Goal: Task Accomplishment & Management: Manage account settings

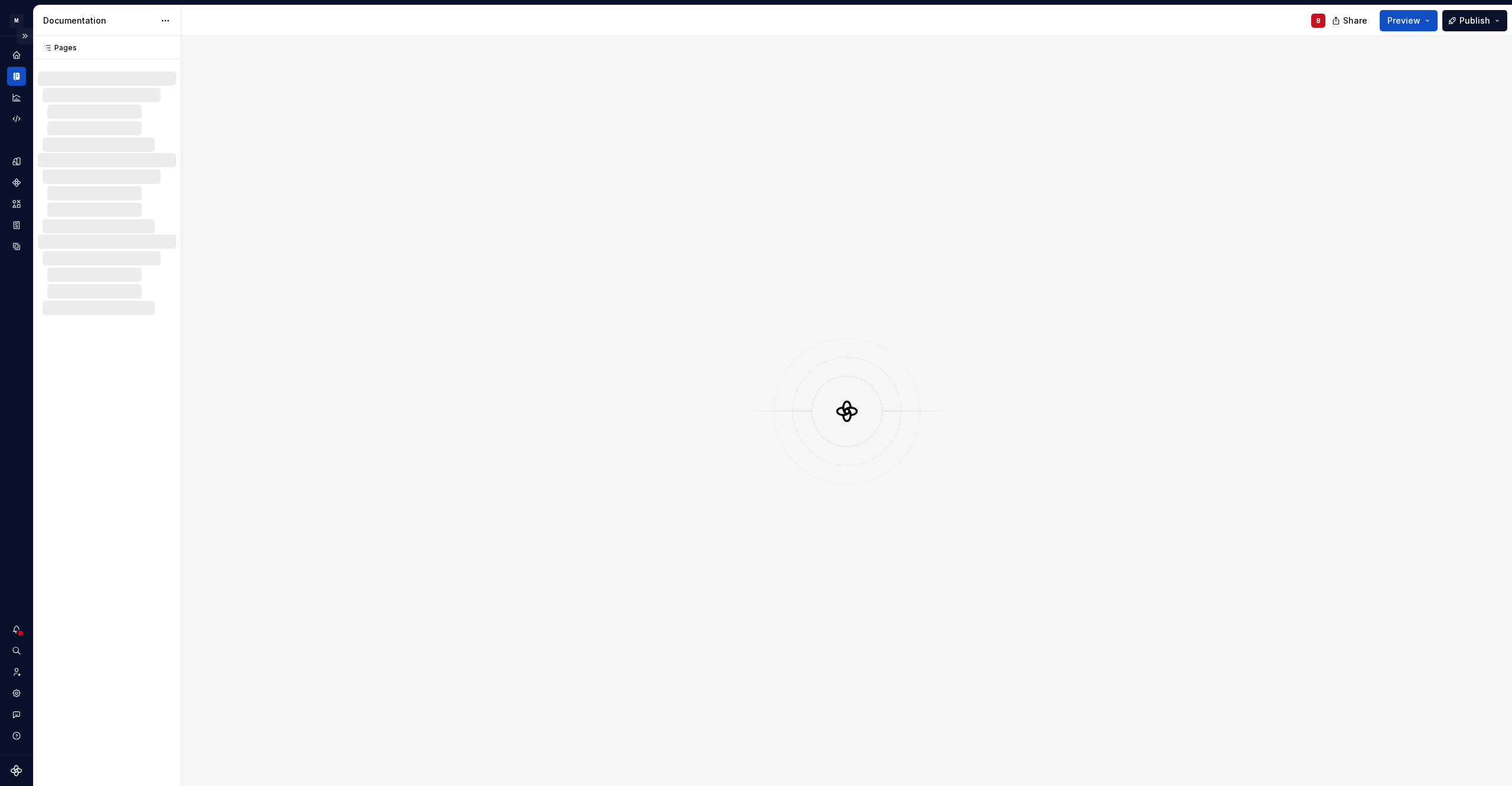
click at [23, 37] on button "Expand sidebar" at bounding box center [25, 36] width 16 height 16
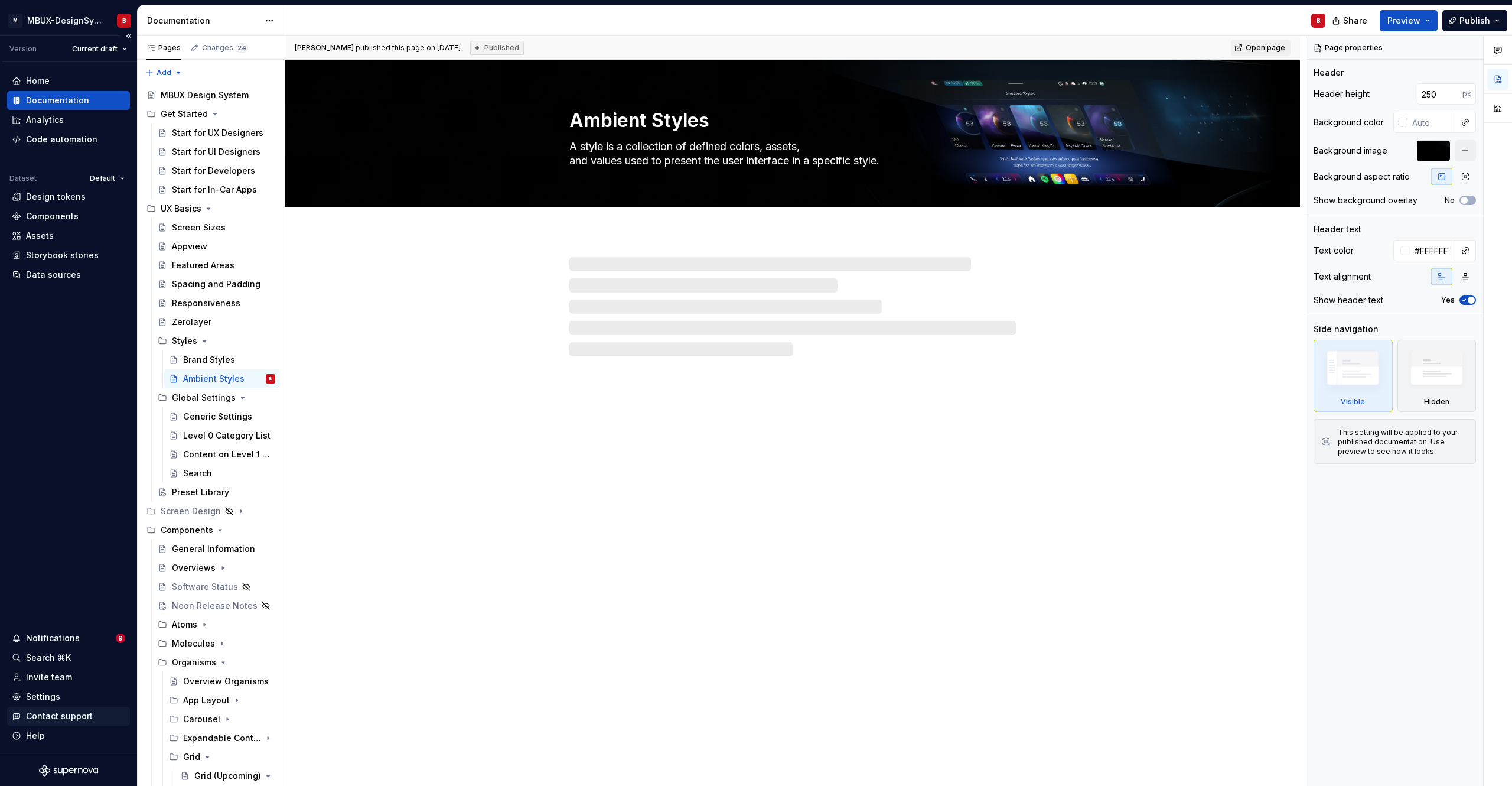
type textarea "*"
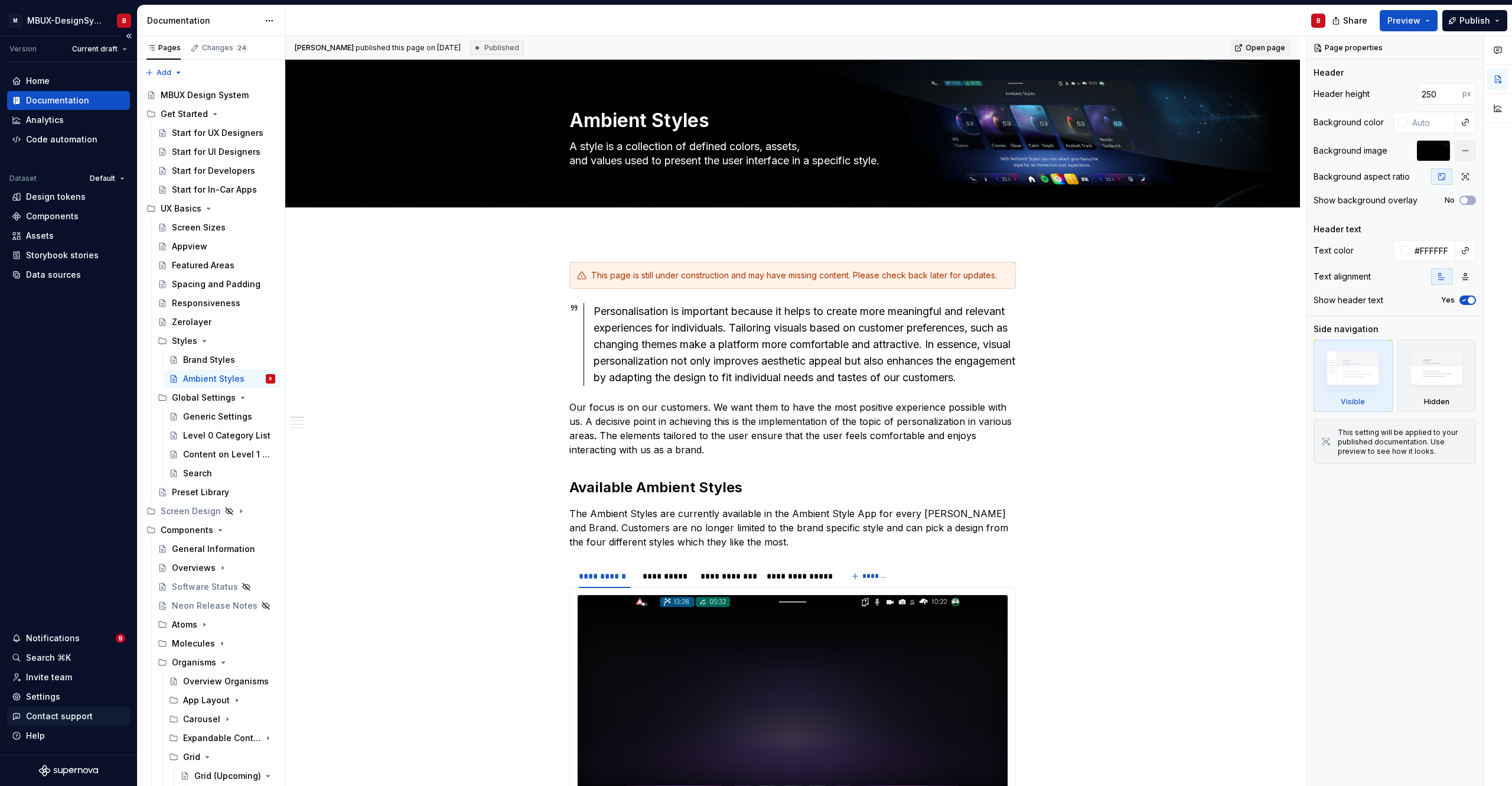
click at [54, 720] on div "Contact support" at bounding box center [59, 716] width 67 height 12
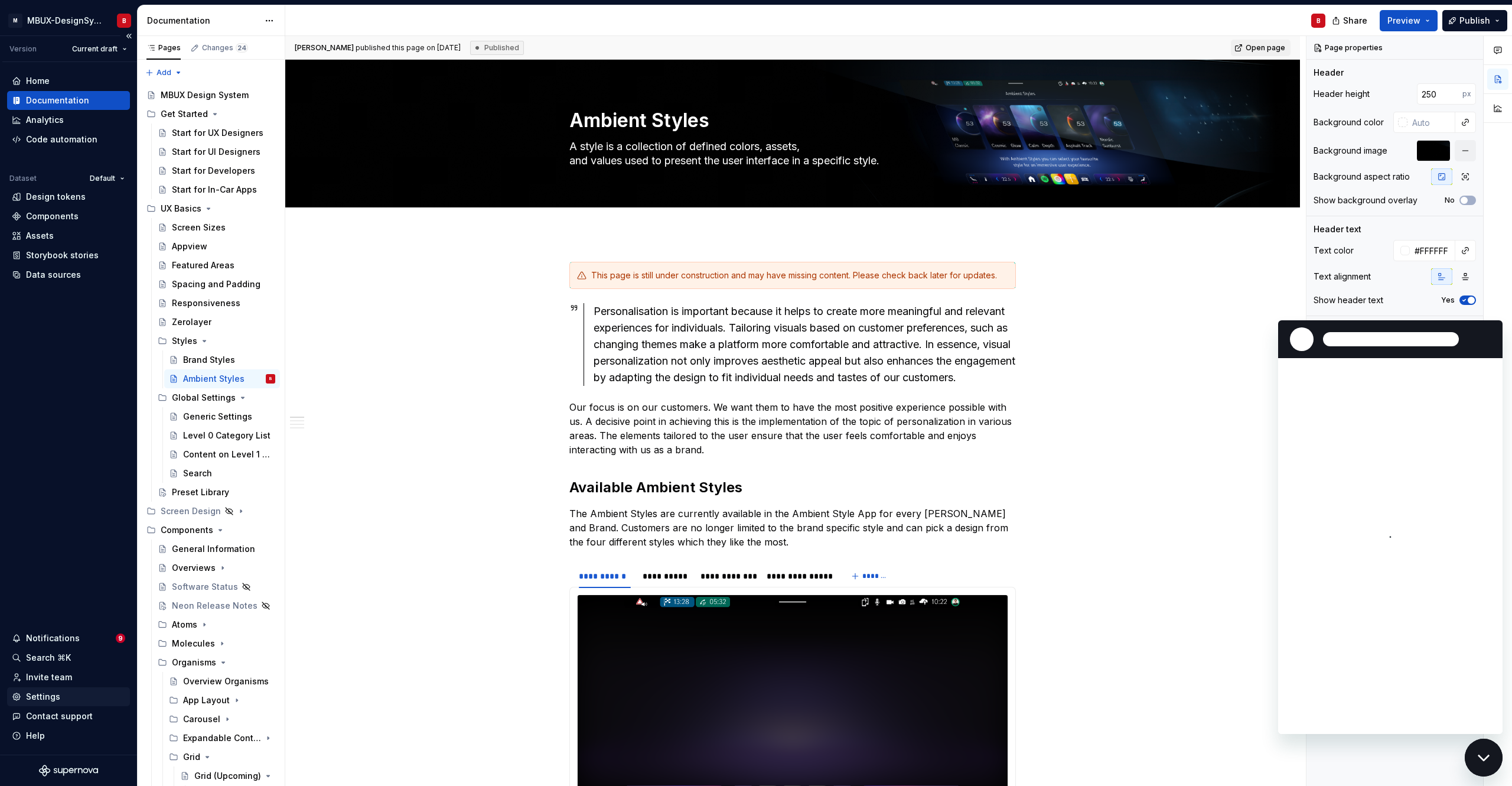
click at [33, 696] on div "Settings" at bounding box center [43, 696] width 34 height 12
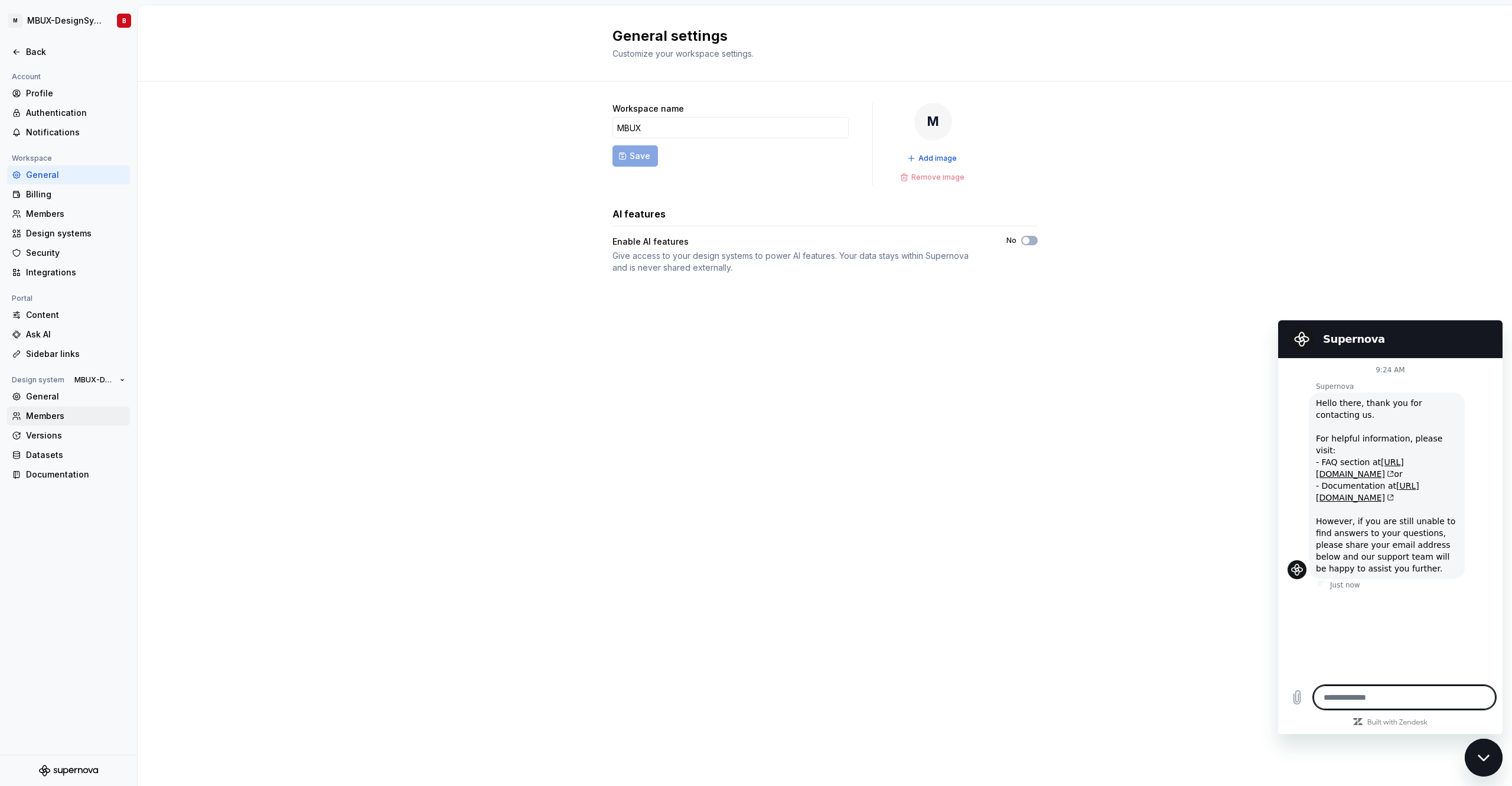
type textarea "*"
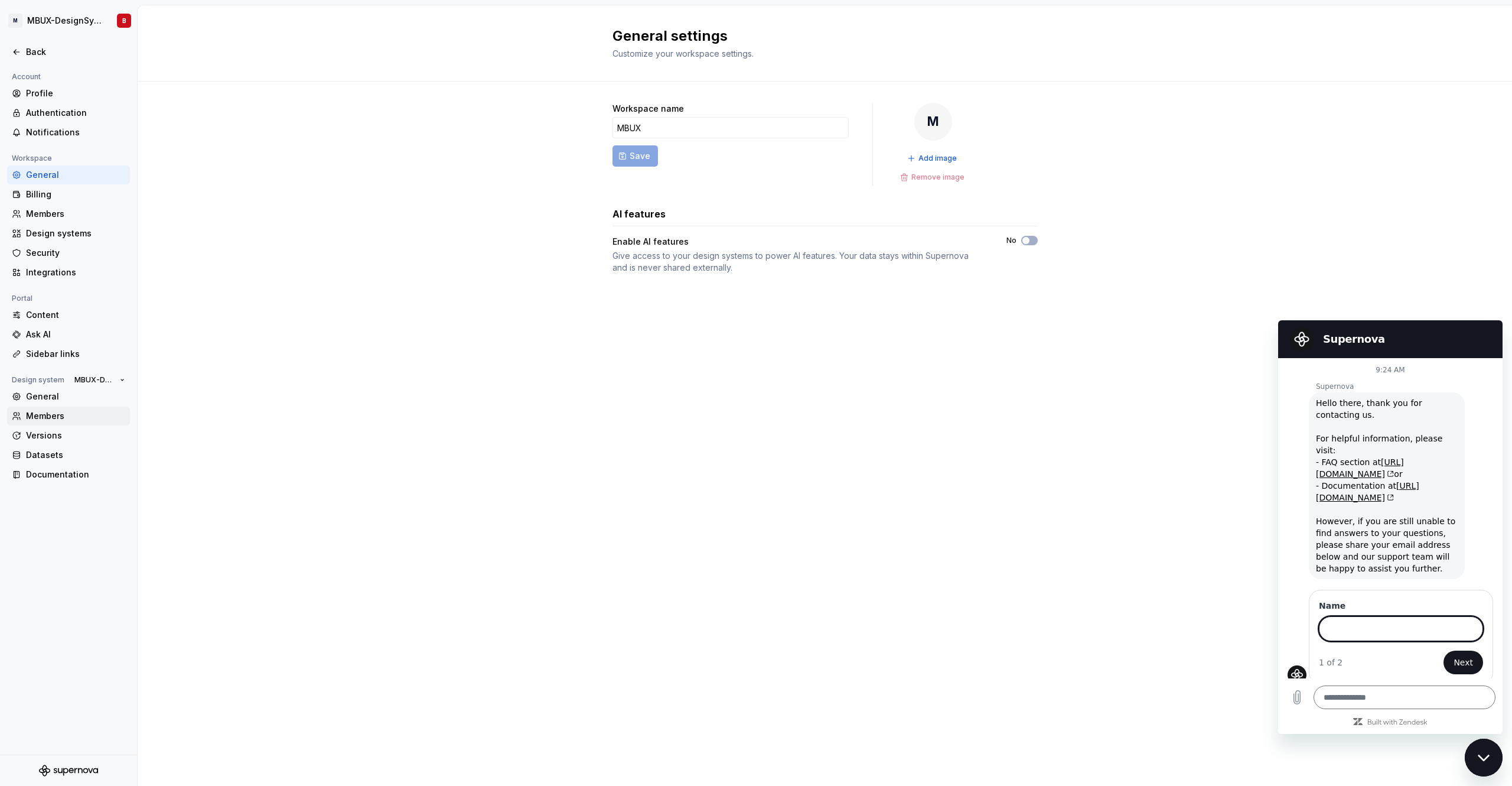
click at [56, 417] on div "Members" at bounding box center [75, 416] width 99 height 12
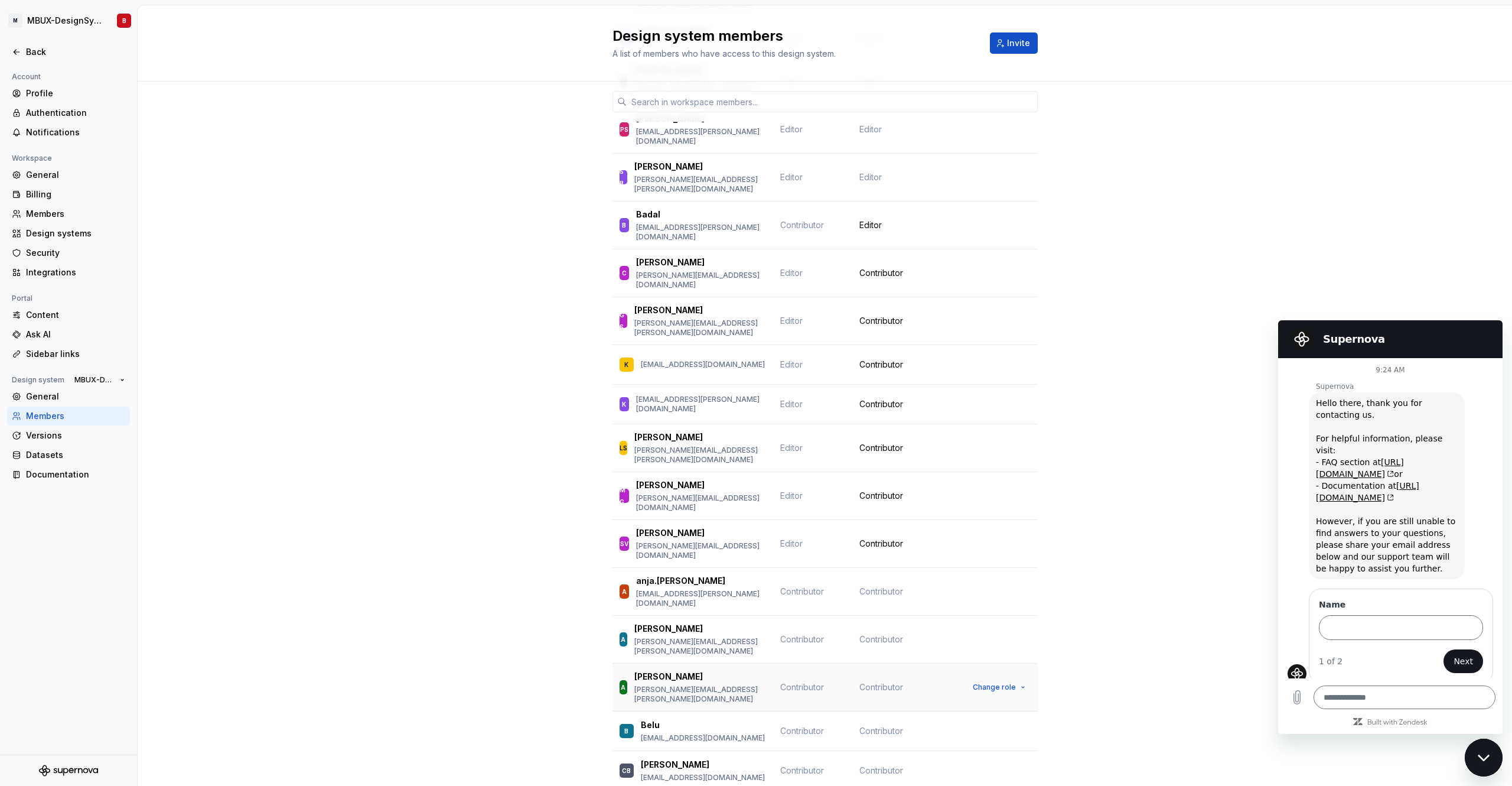
scroll to position [762, 0]
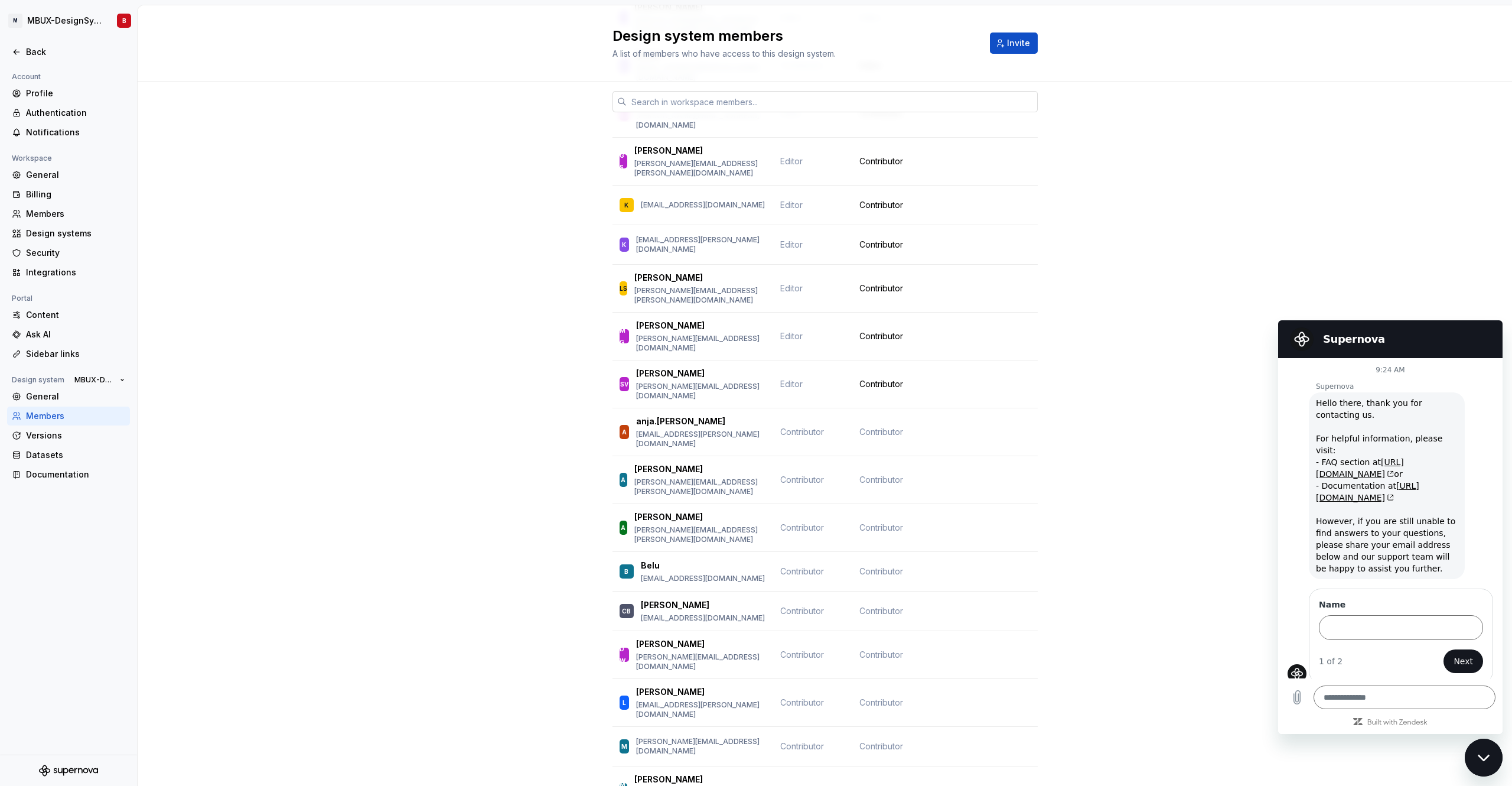
click at [765, 105] on input "text" at bounding box center [832, 102] width 411 height 21
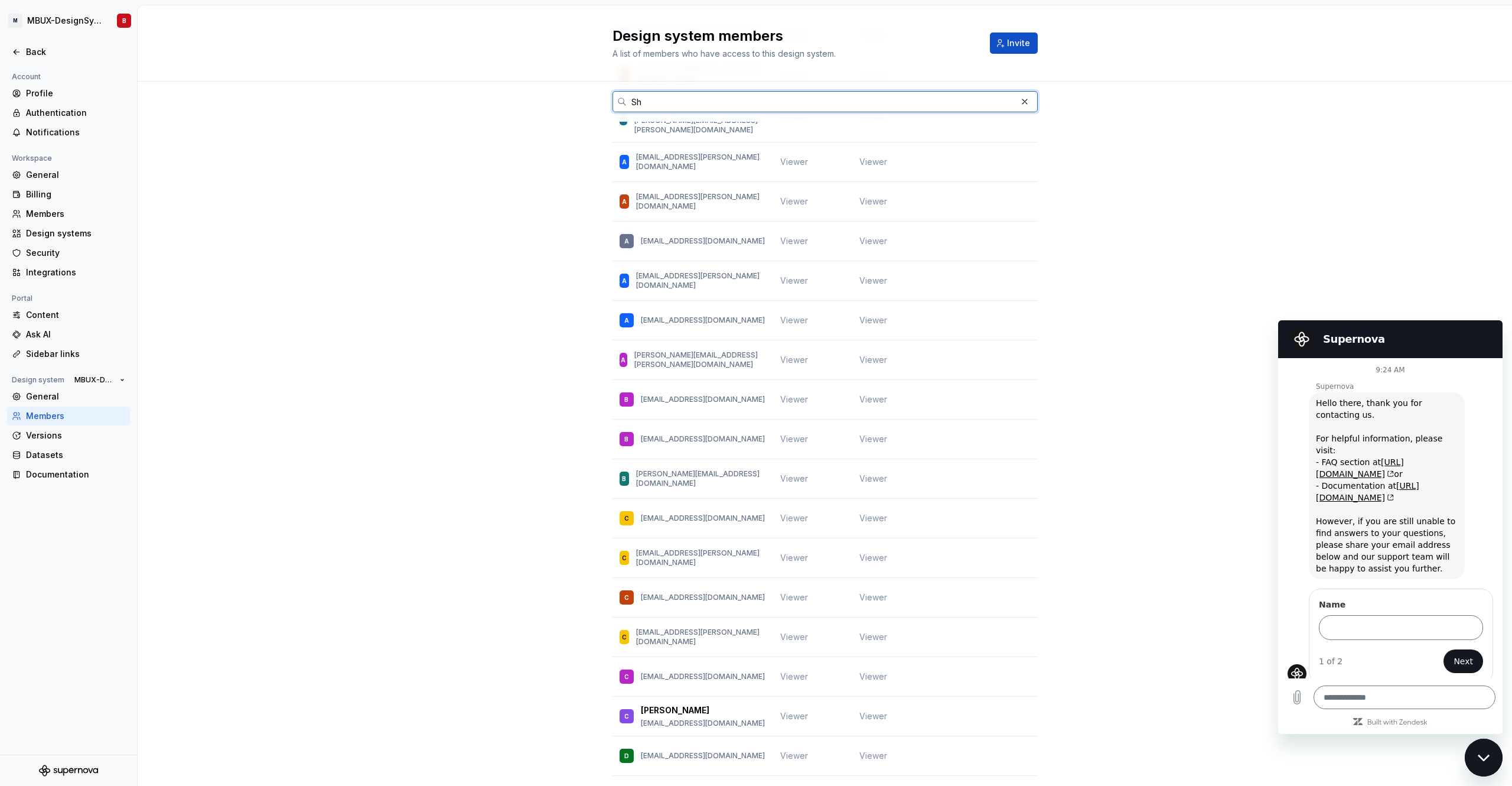
scroll to position [0, 0]
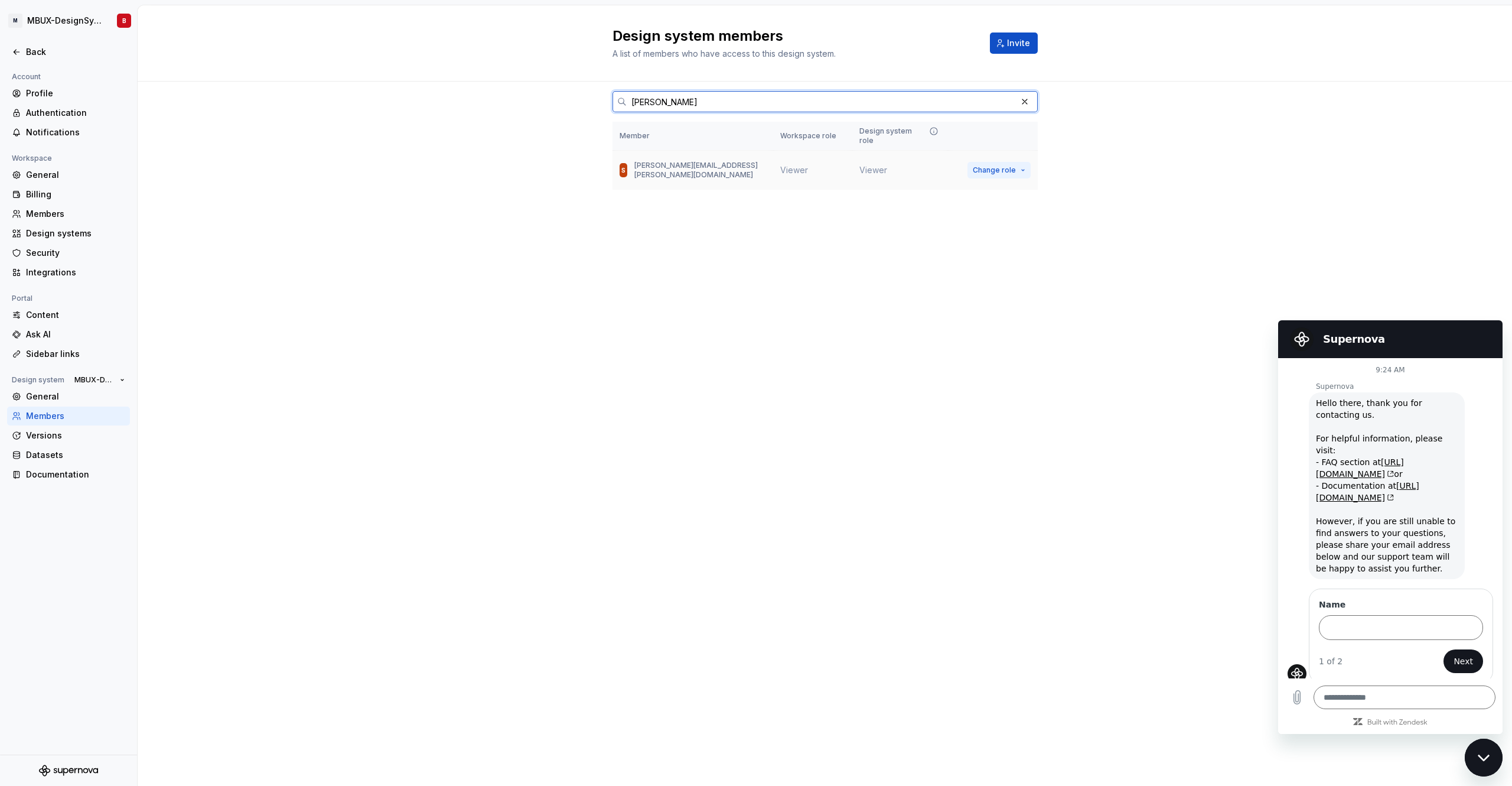
type input "[PERSON_NAME]"
click at [1019, 162] on button "Change role" at bounding box center [999, 170] width 63 height 16
click at [692, 223] on div "[PERSON_NAME] Member Workspace role Design system role S [PERSON_NAME][EMAIL_AD…" at bounding box center [825, 158] width 425 height 153
click at [56, 399] on div "General" at bounding box center [75, 396] width 99 height 12
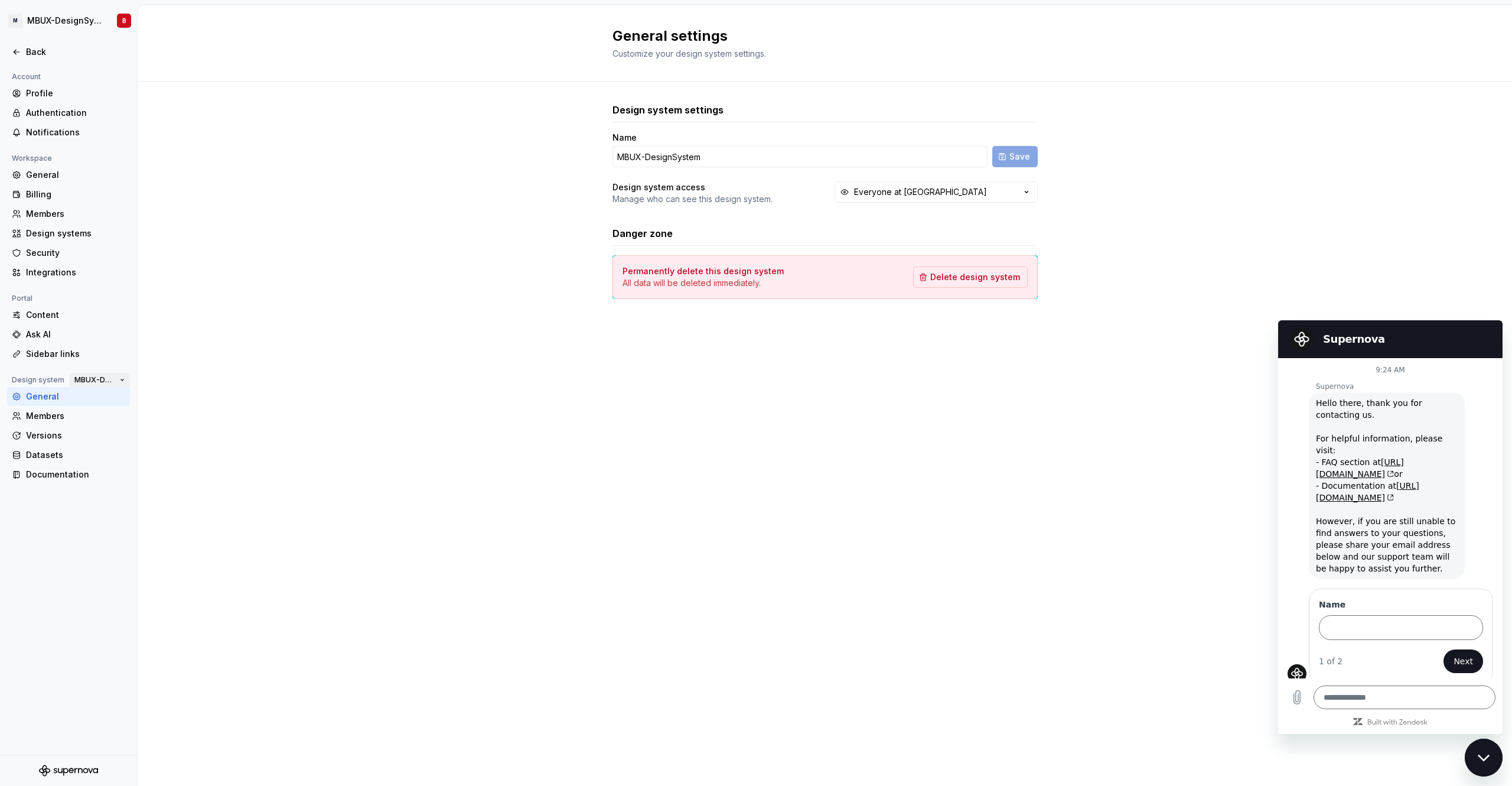
click at [123, 382] on button "MBUX-DesignSystem" at bounding box center [99, 380] width 61 height 16
click at [167, 404] on div "MB.OS Mobile Design System" at bounding box center [143, 401] width 114 height 12
click at [57, 420] on div "Members" at bounding box center [75, 416] width 99 height 12
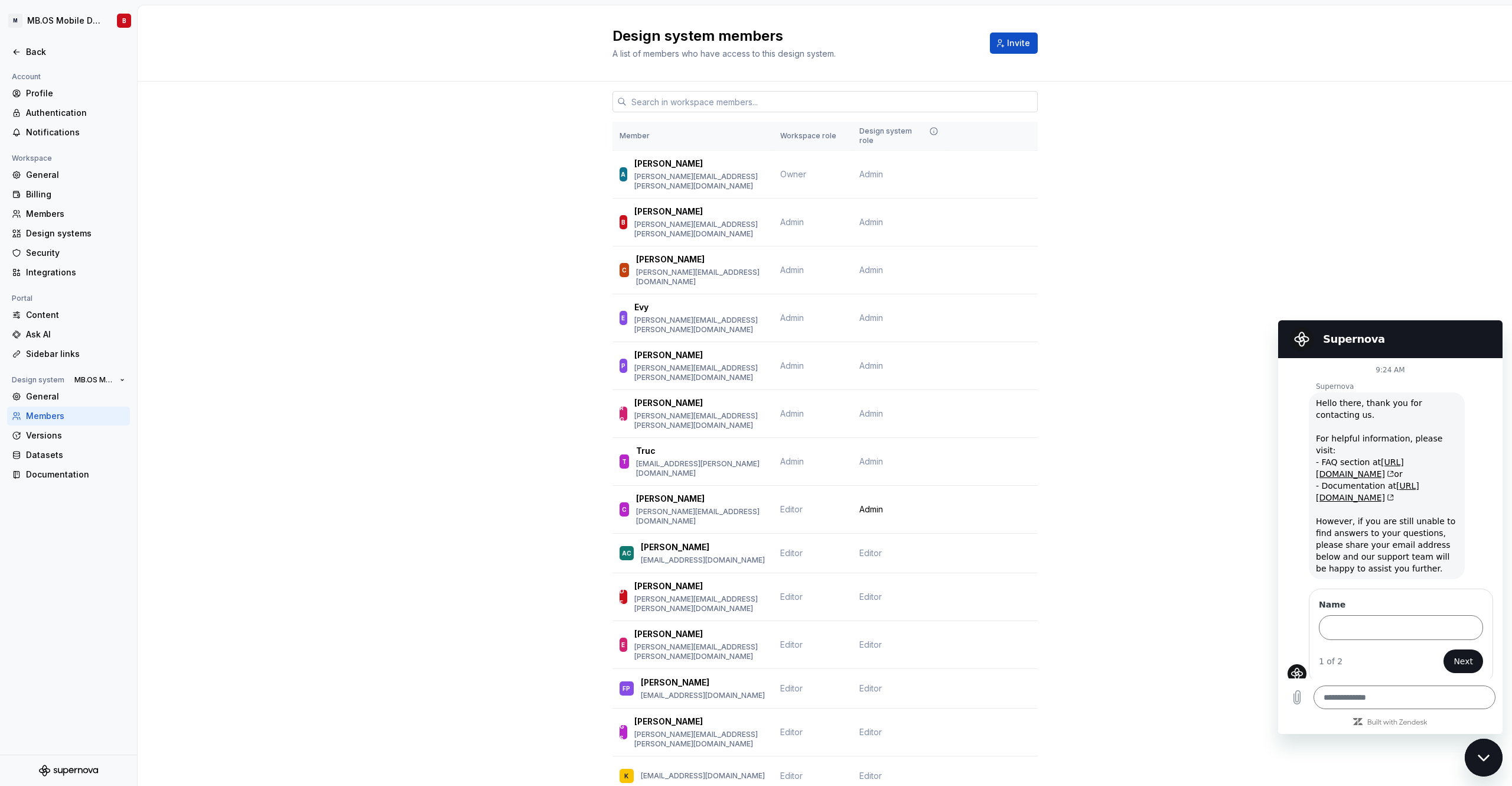
click at [651, 108] on input "text" at bounding box center [832, 102] width 411 height 21
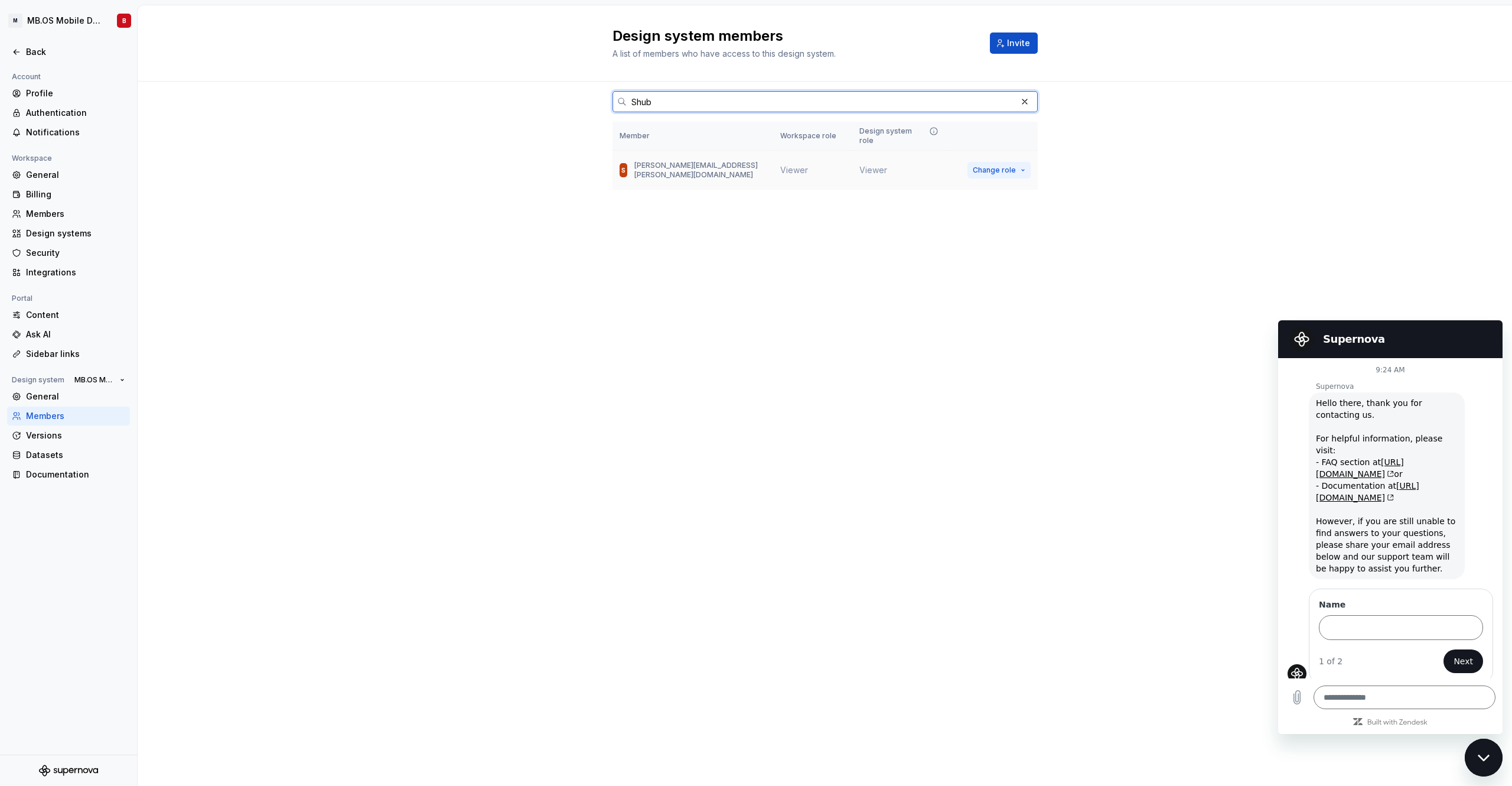
type input "Shub"
click at [1009, 166] on span "Change role" at bounding box center [994, 170] width 43 height 9
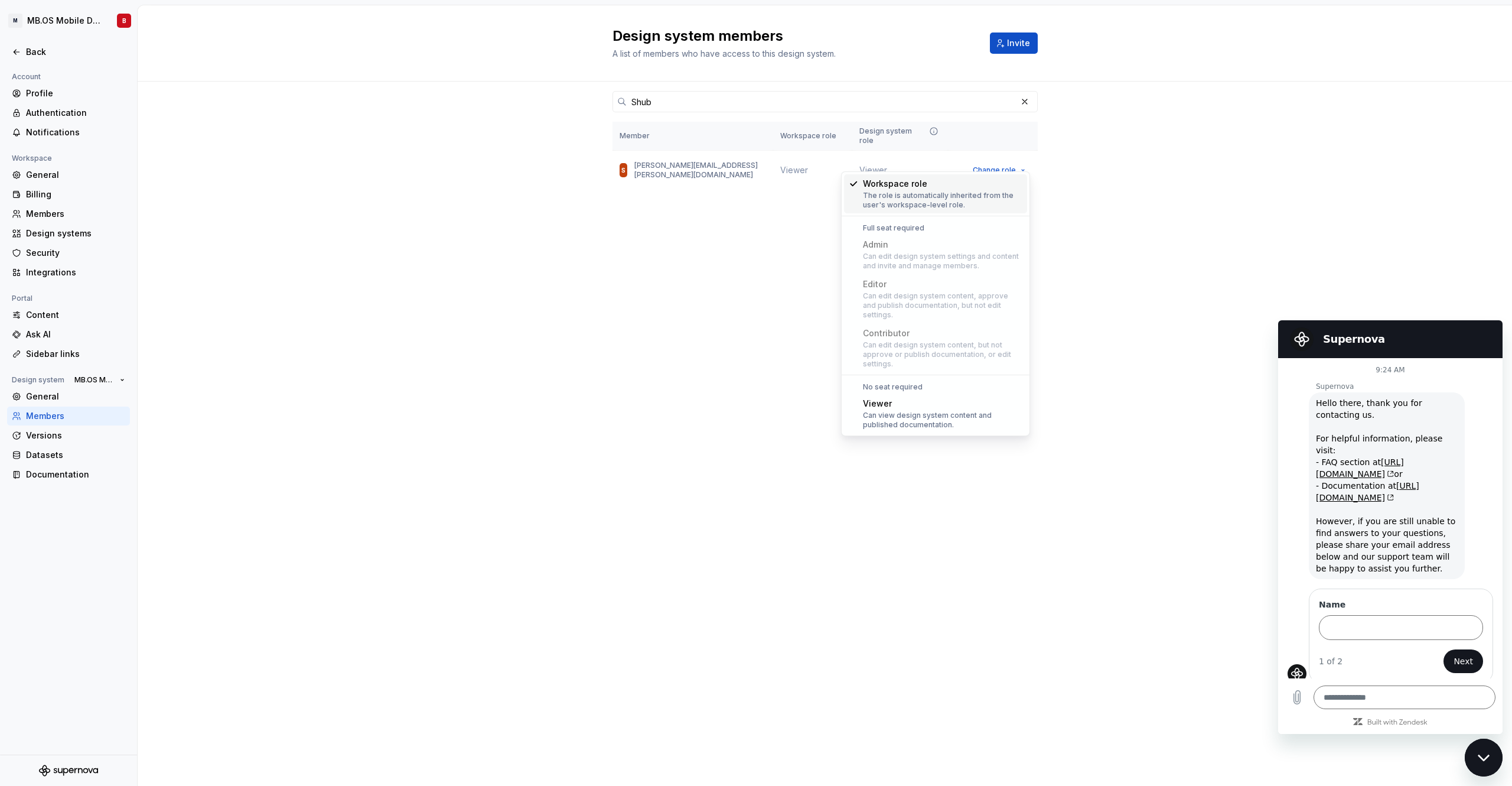
drag, startPoint x: 789, startPoint y: 210, endPoint x: 747, endPoint y: 189, distance: 47.0
click at [789, 210] on div "Shub Member Workspace role Design system role S [PERSON_NAME][EMAIL_ADDRESS][PE…" at bounding box center [825, 158] width 425 height 153
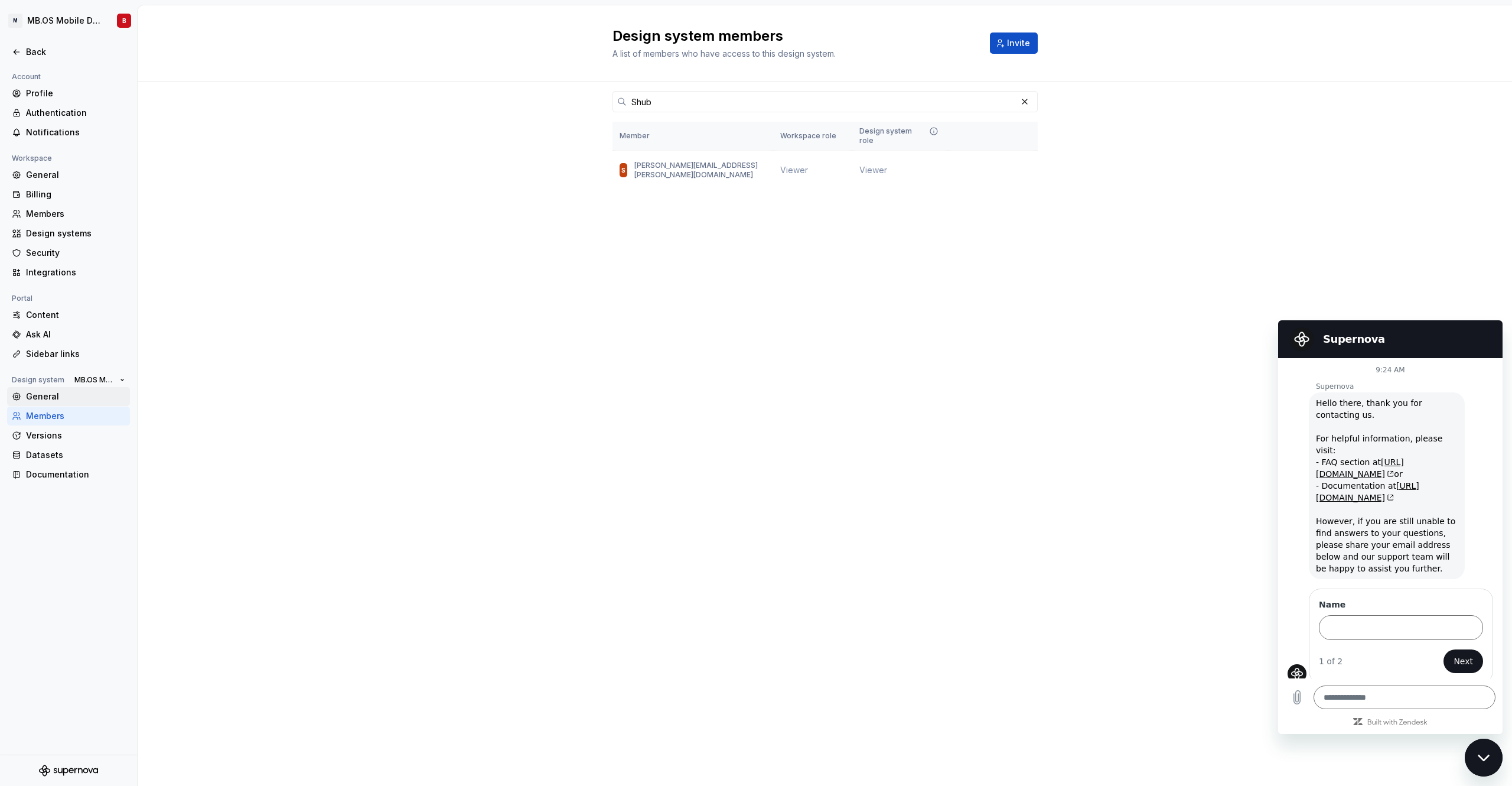
click at [37, 395] on div "General" at bounding box center [75, 396] width 99 height 12
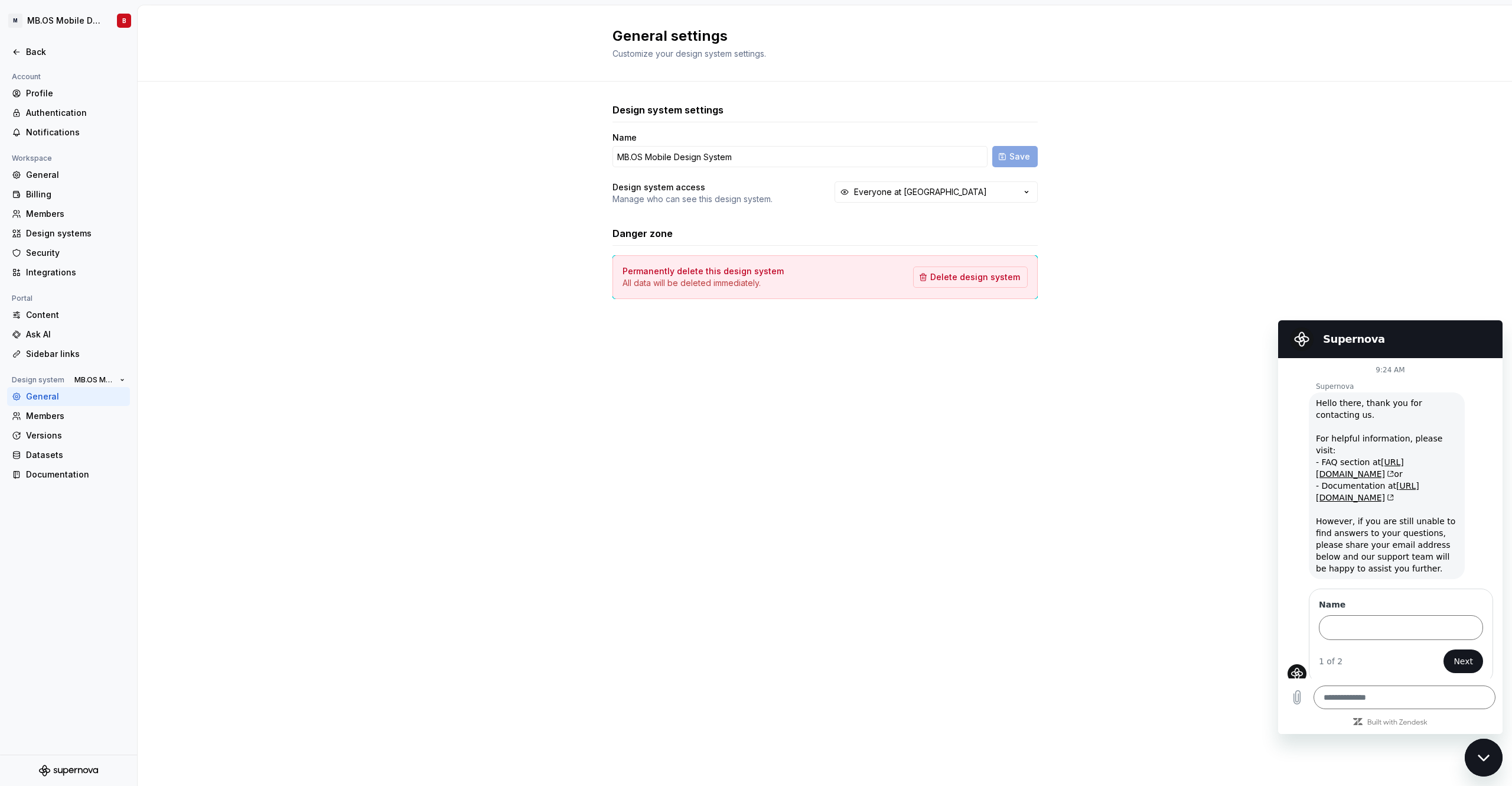
drag, startPoint x: 908, startPoint y: 378, endPoint x: 903, endPoint y: 374, distance: 6.4
click at [908, 378] on div "General settings Customize your design system settings. Design system settings …" at bounding box center [825, 395] width 1374 height 780
click at [66, 417] on div "Members" at bounding box center [75, 416] width 99 height 12
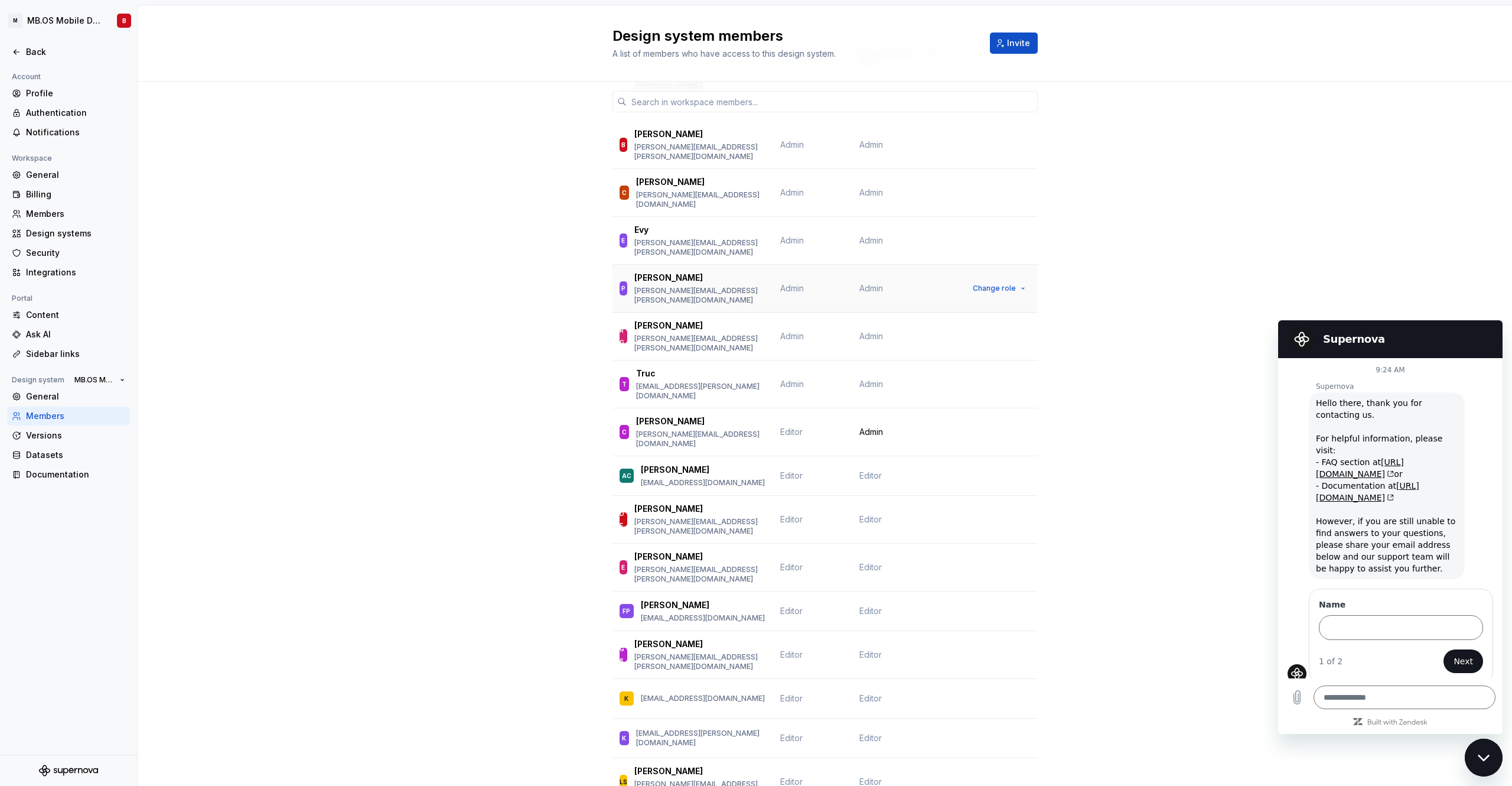
scroll to position [80, 0]
click at [716, 99] on input "text" at bounding box center [832, 102] width 411 height 21
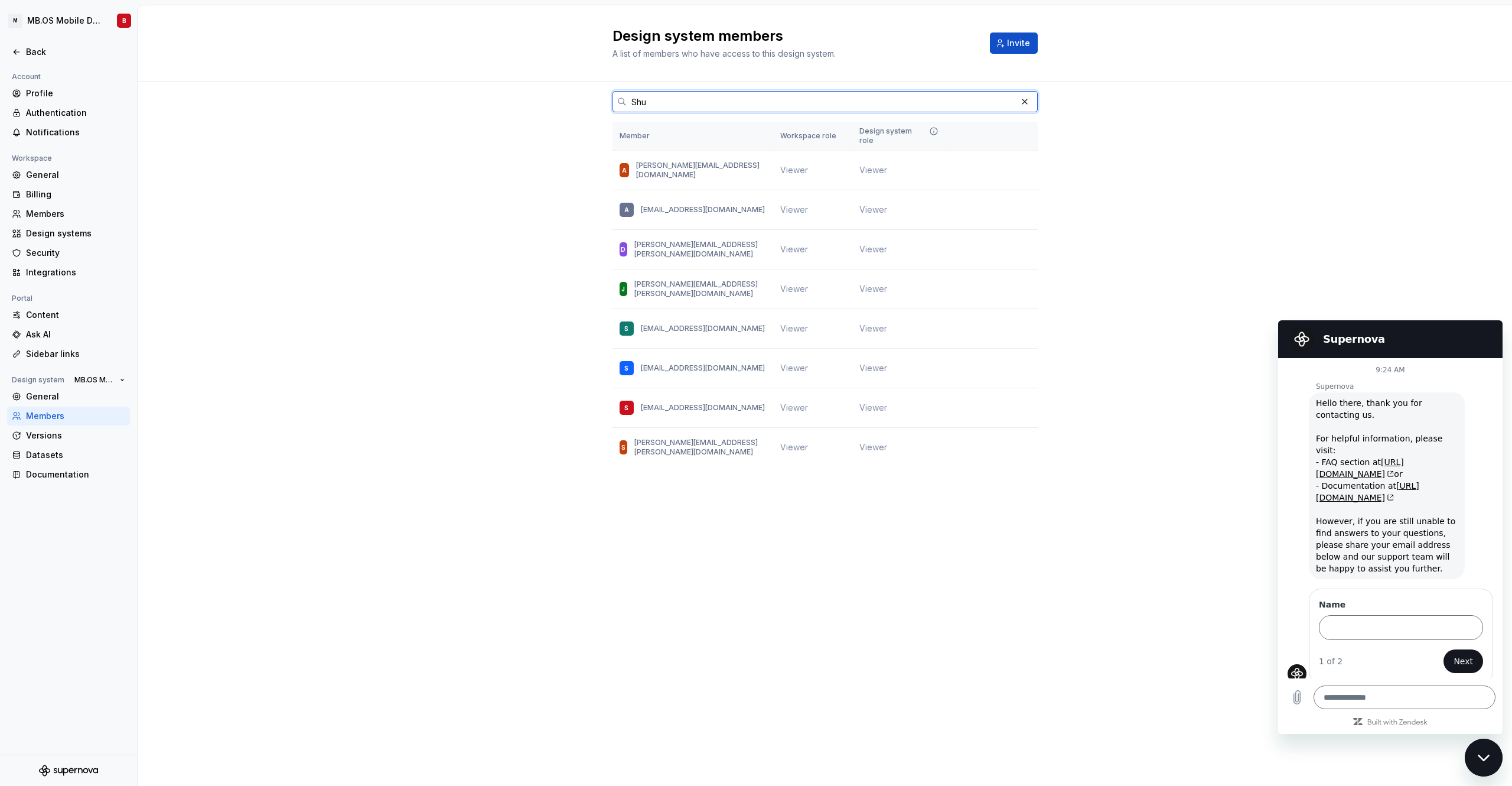
scroll to position [0, 0]
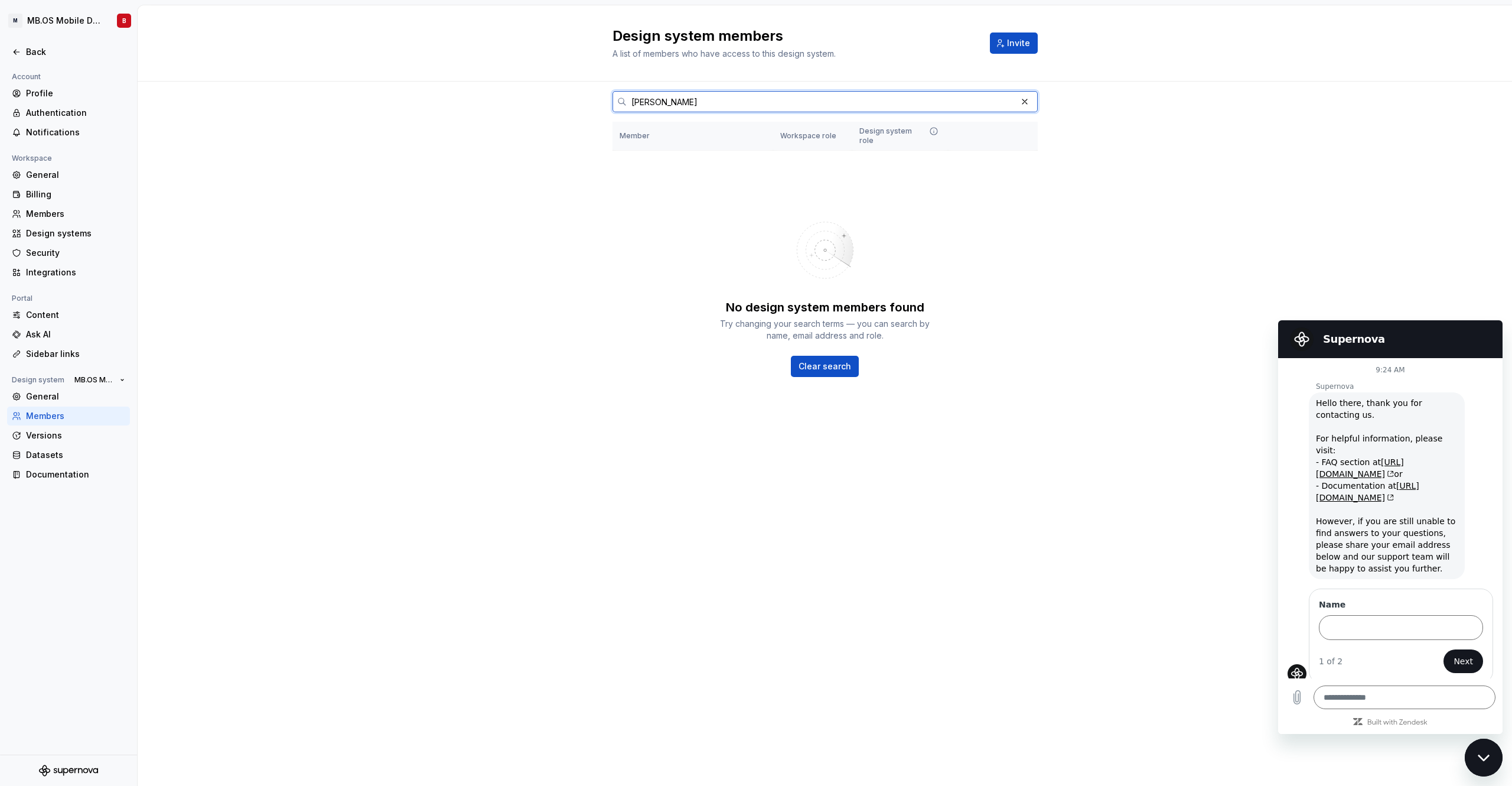
drag, startPoint x: 695, startPoint y: 100, endPoint x: 610, endPoint y: 95, distance: 85.1
click at [627, 95] on input "[PERSON_NAME]" at bounding box center [821, 102] width 390 height 21
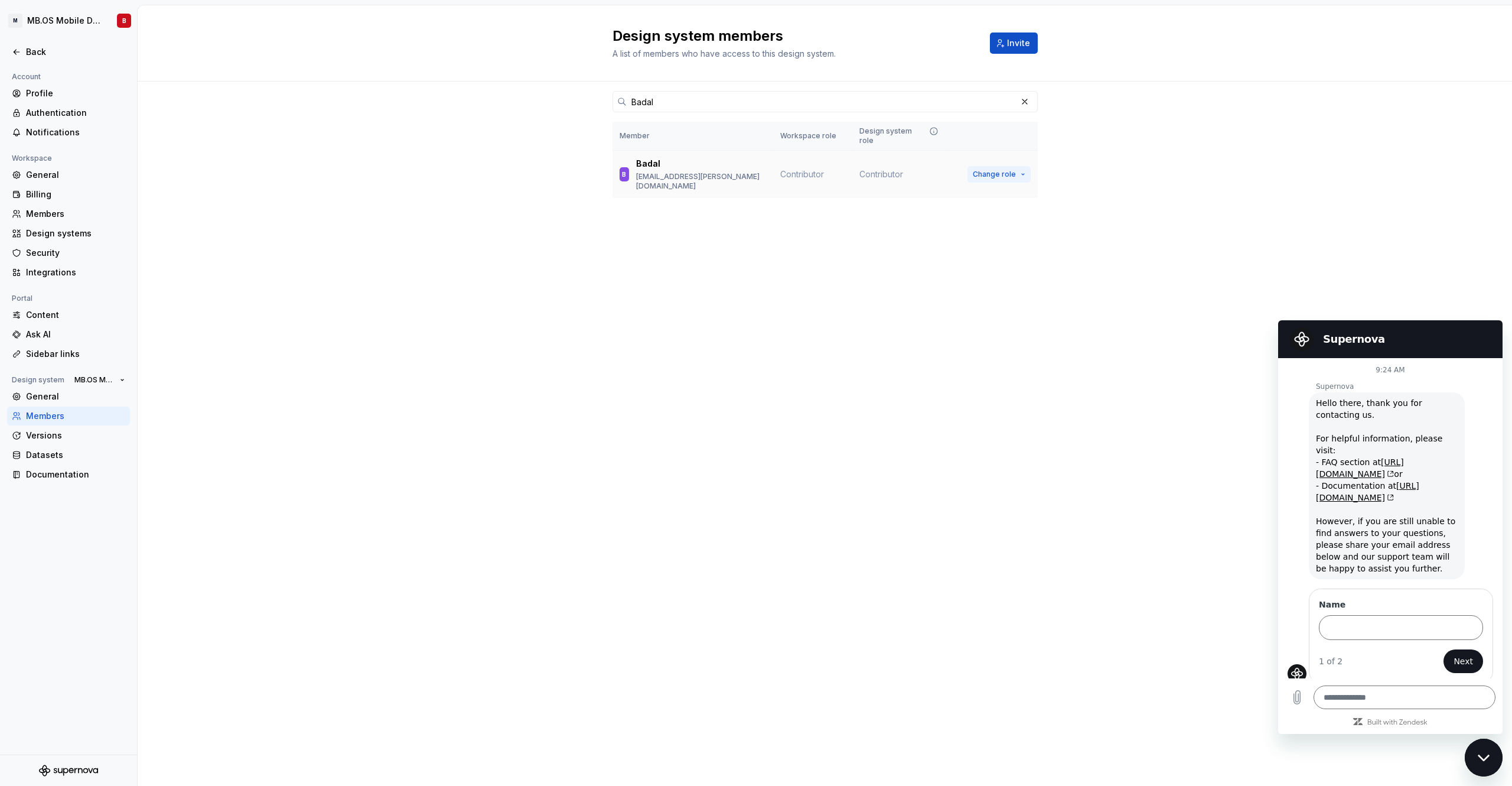
click at [1002, 169] on span "Change role" at bounding box center [994, 174] width 43 height 9
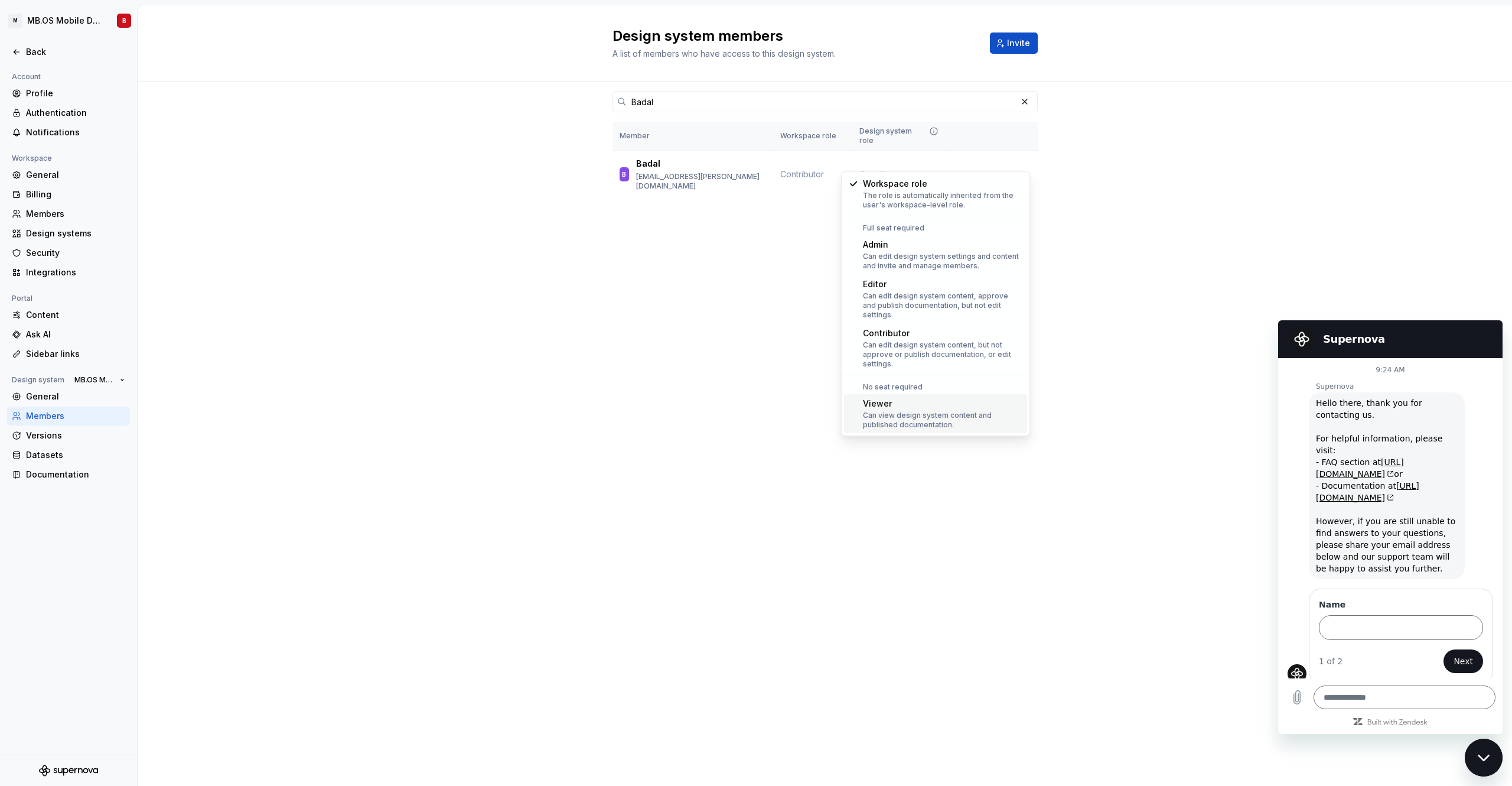
click at [930, 411] on div "Can view design system content and published documentation." at bounding box center [942, 420] width 159 height 19
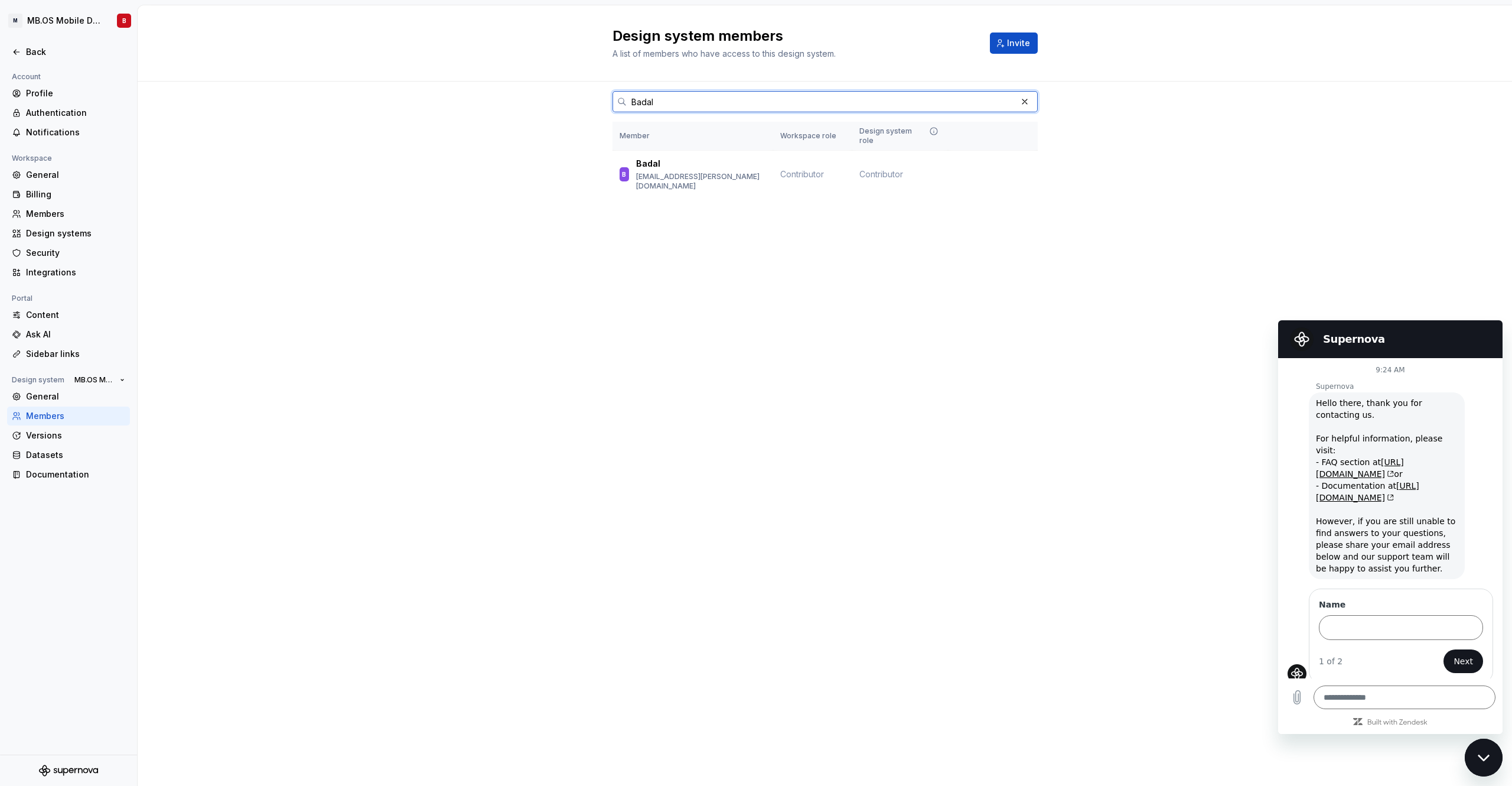
click at [637, 100] on input "Badal" at bounding box center [821, 102] width 390 height 21
click at [637, 100] on input "Badal" at bounding box center [821, 102] width 390 height 21
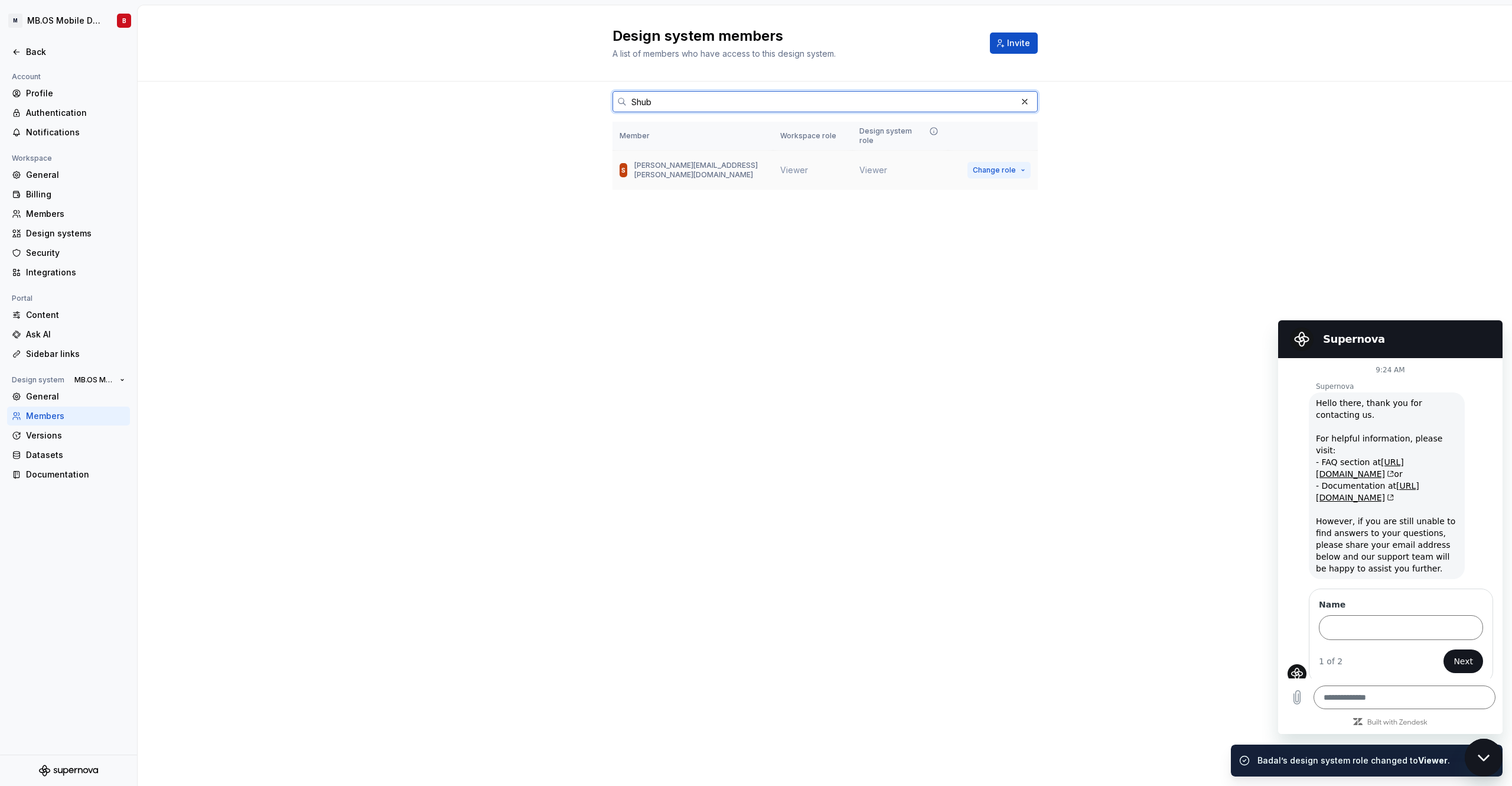
type input "Shub"
click at [1015, 166] on button "Change role" at bounding box center [999, 170] width 63 height 16
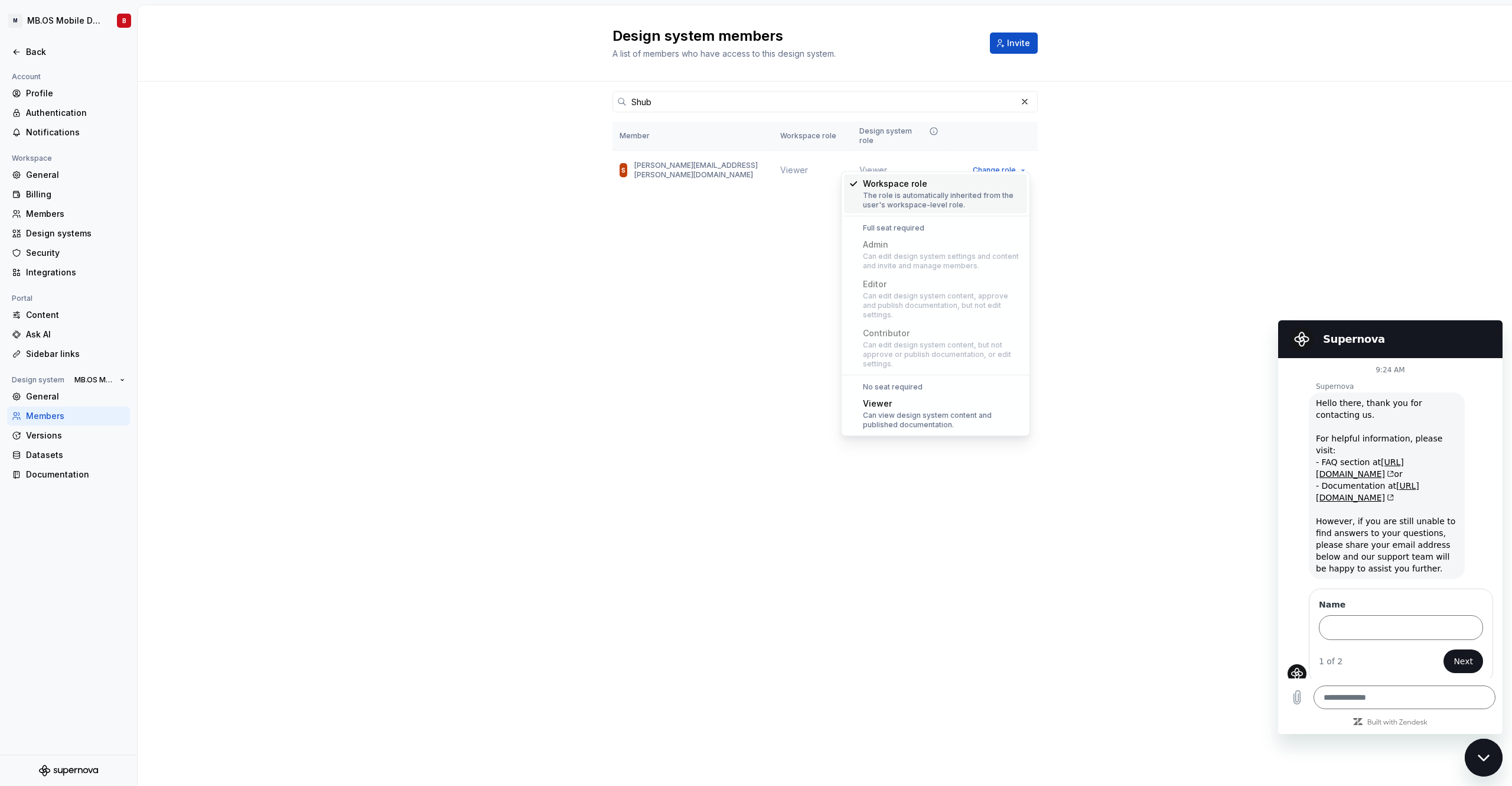
click at [906, 341] on div "Can edit design system content, but not approve or publish documentation, or ed…" at bounding box center [942, 354] width 159 height 28
click at [769, 208] on div "Shub Member Workspace role Design system role S [PERSON_NAME][EMAIL_ADDRESS][PE…" at bounding box center [825, 158] width 425 height 153
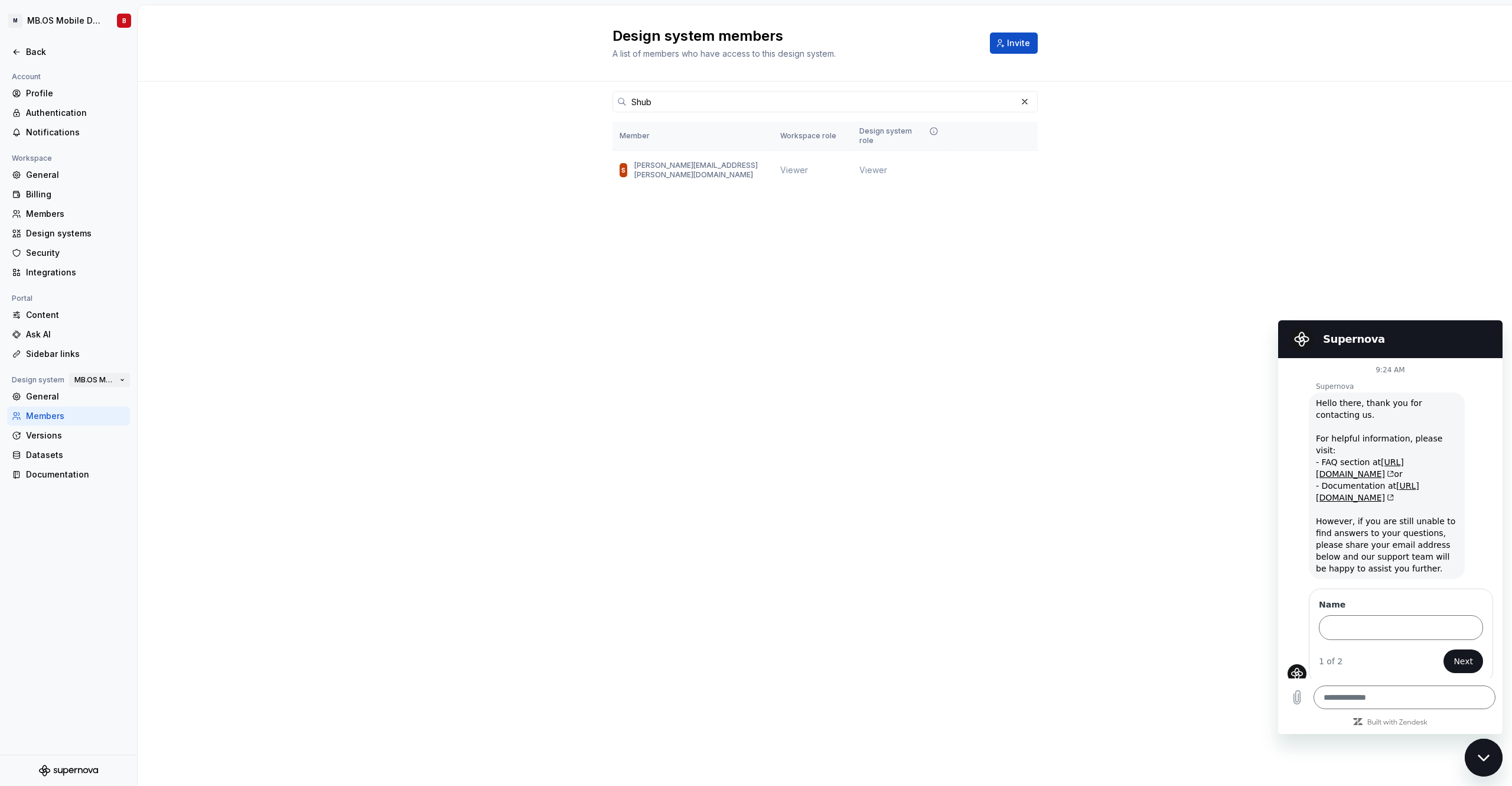
click at [121, 378] on button "MB.OS Mobile Design System" at bounding box center [99, 380] width 61 height 16
click at [45, 397] on div "General" at bounding box center [75, 396] width 99 height 12
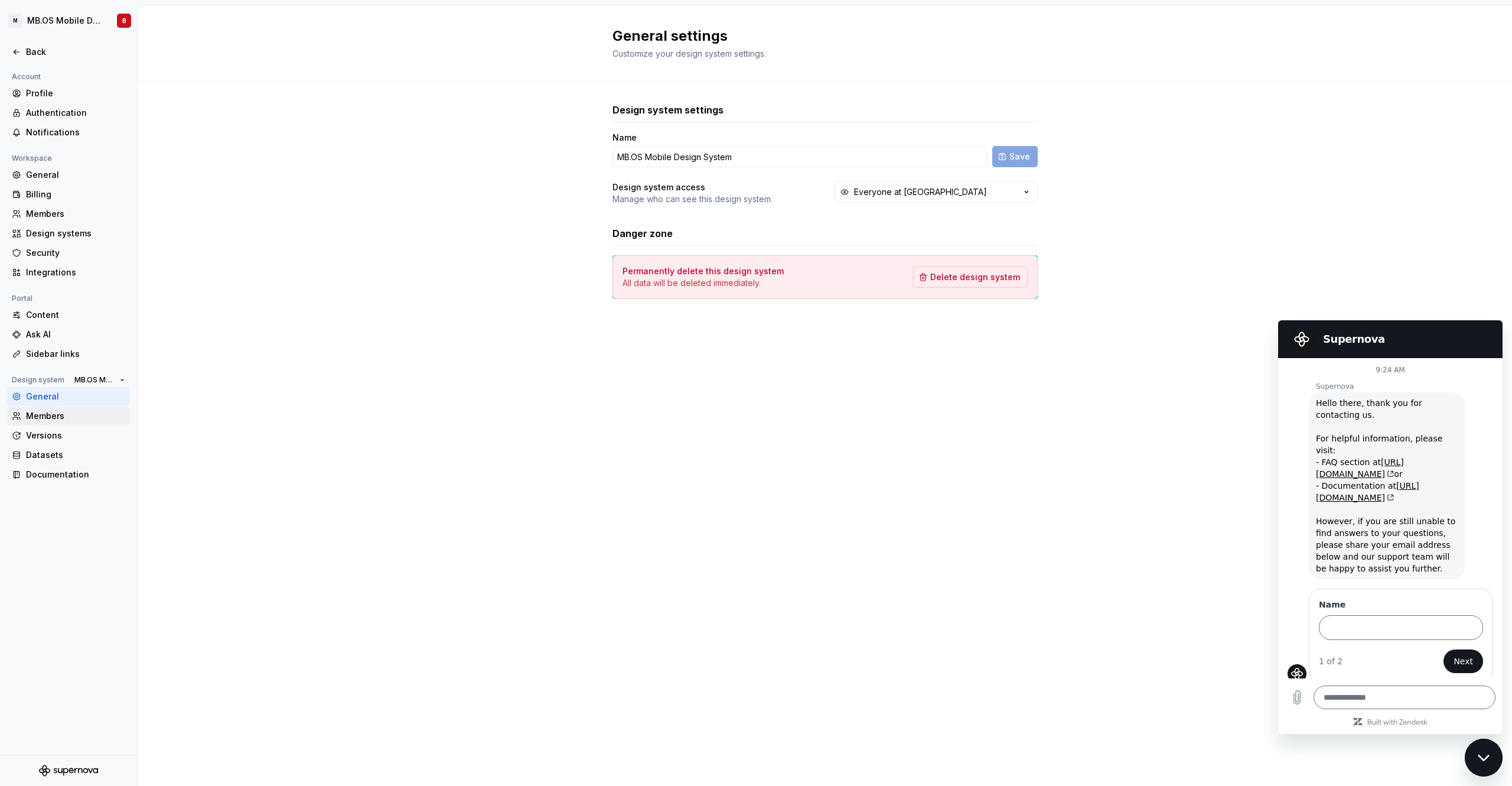
click at [78, 417] on div "Members" at bounding box center [75, 416] width 99 height 12
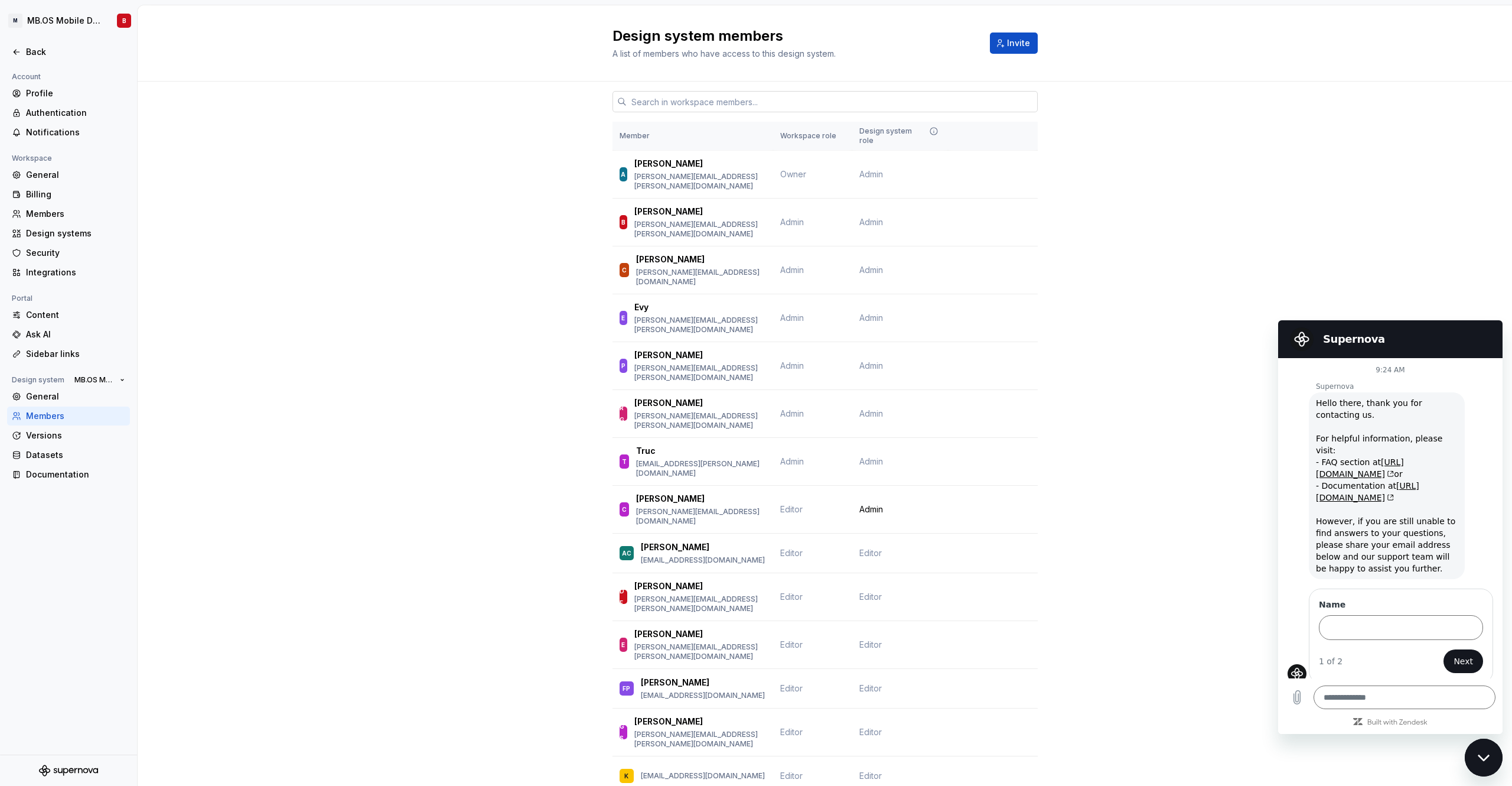
click at [715, 98] on input "text" at bounding box center [832, 102] width 411 height 21
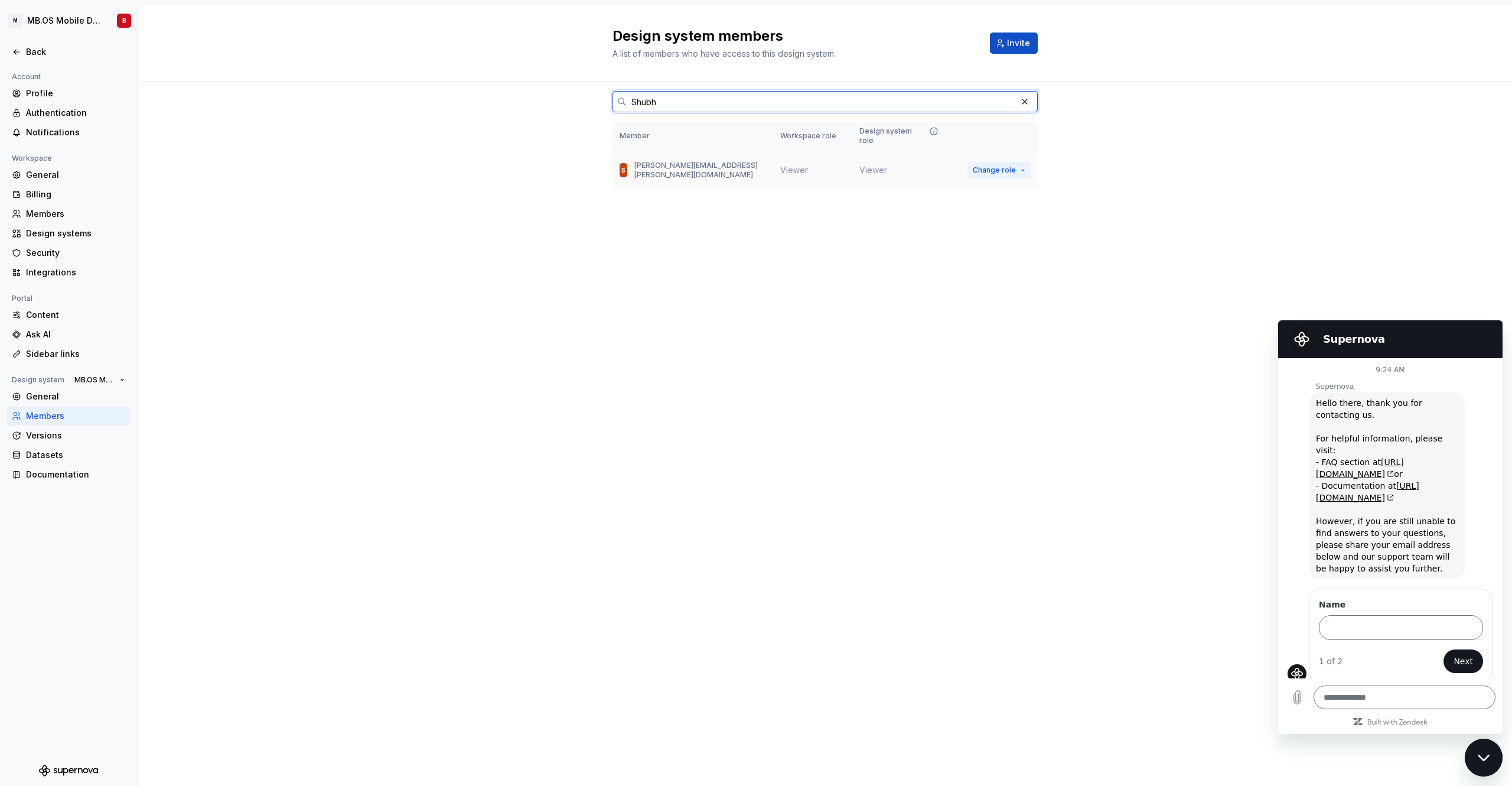
type input "Shubh"
click at [1014, 166] on span "Change role" at bounding box center [994, 170] width 43 height 9
drag, startPoint x: 700, startPoint y: 219, endPoint x: 520, endPoint y: 218, distance: 180.0
click at [700, 219] on div "Shubh Member Workspace role Design system role S [PERSON_NAME][EMAIL_ADDRESS][P…" at bounding box center [825, 158] width 425 height 153
click at [70, 401] on div "General" at bounding box center [75, 396] width 99 height 12
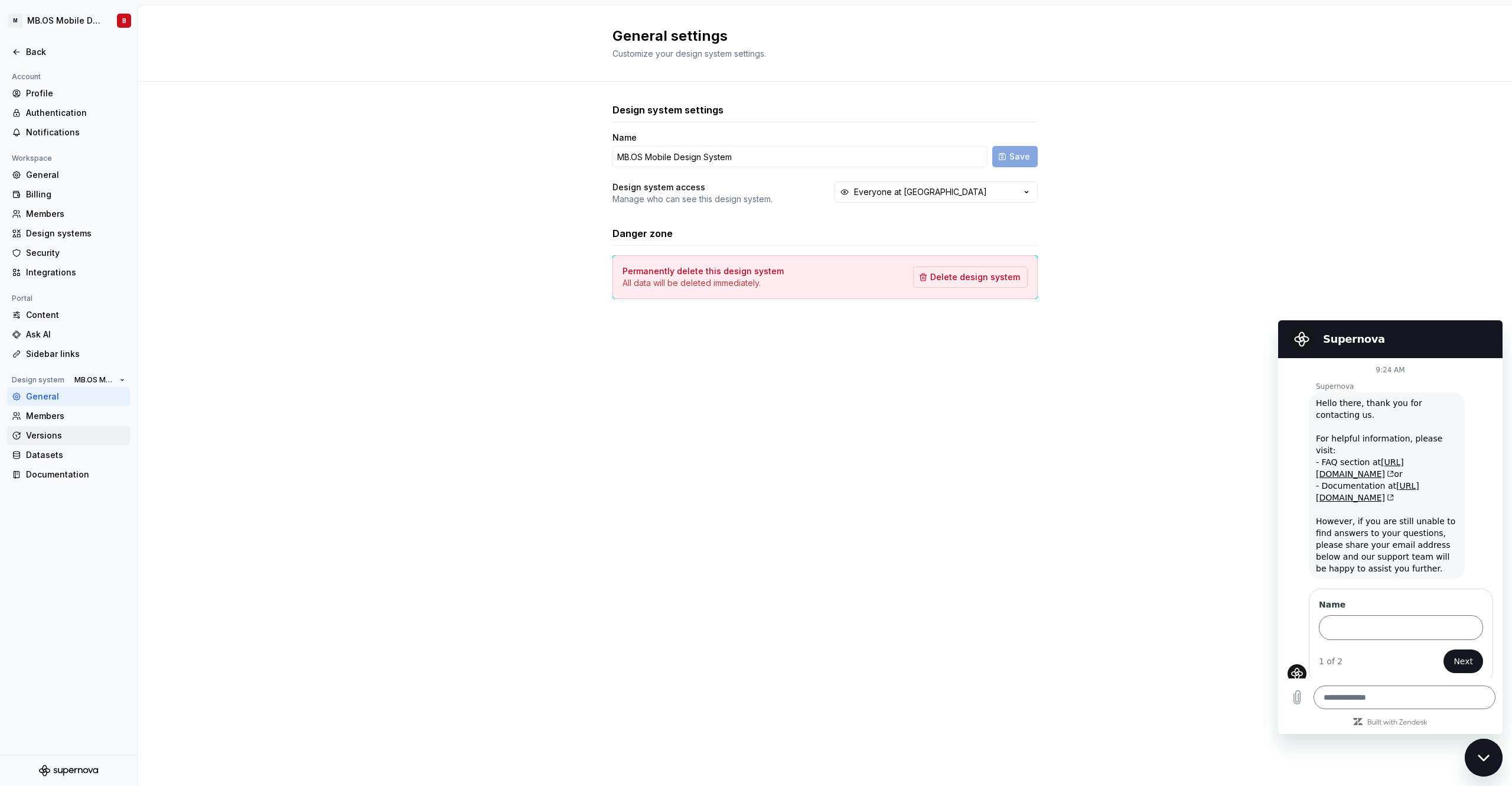
click at [59, 432] on div "Versions" at bounding box center [75, 435] width 99 height 12
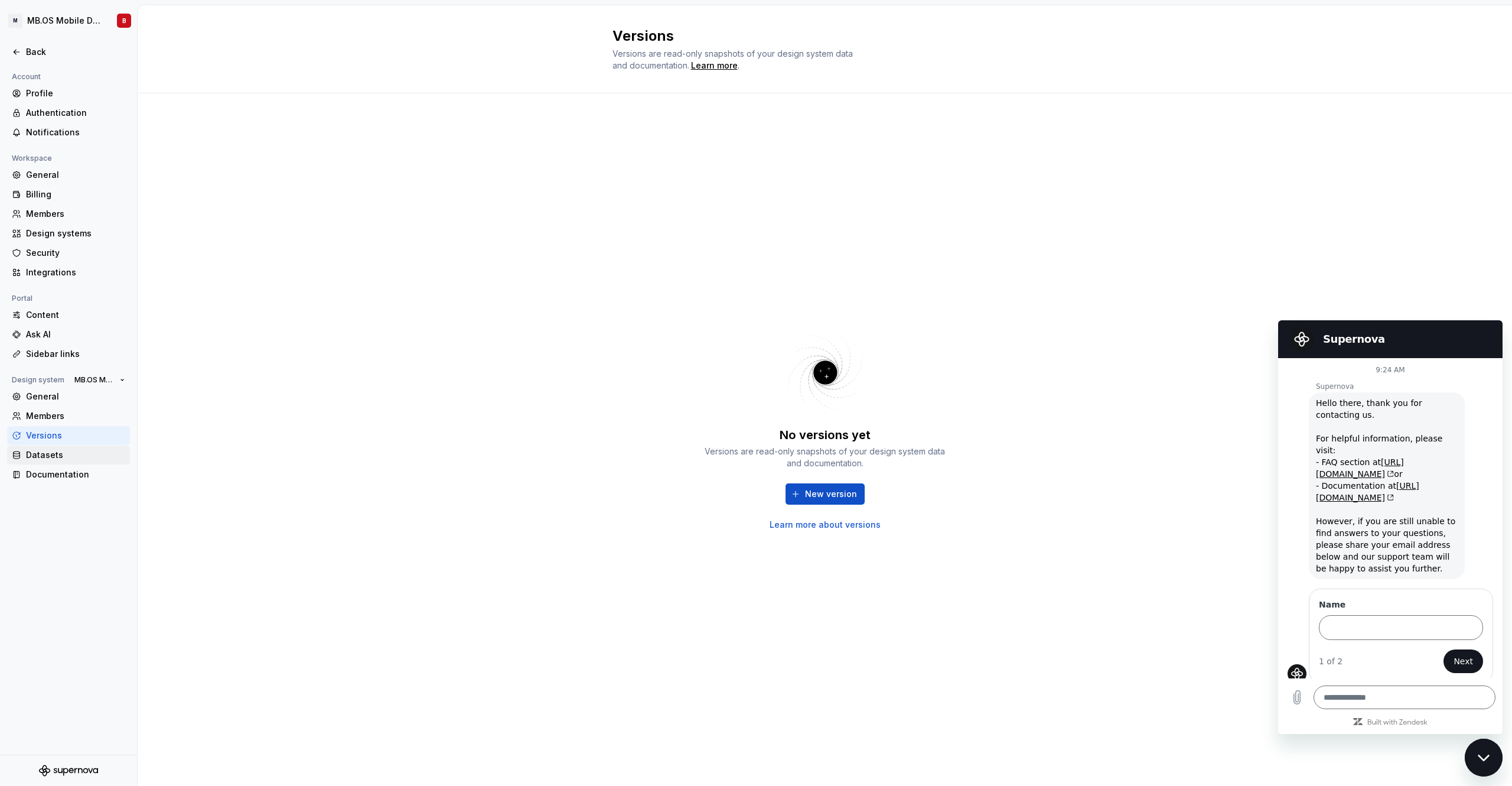
click at [69, 458] on div "Datasets" at bounding box center [75, 455] width 99 height 12
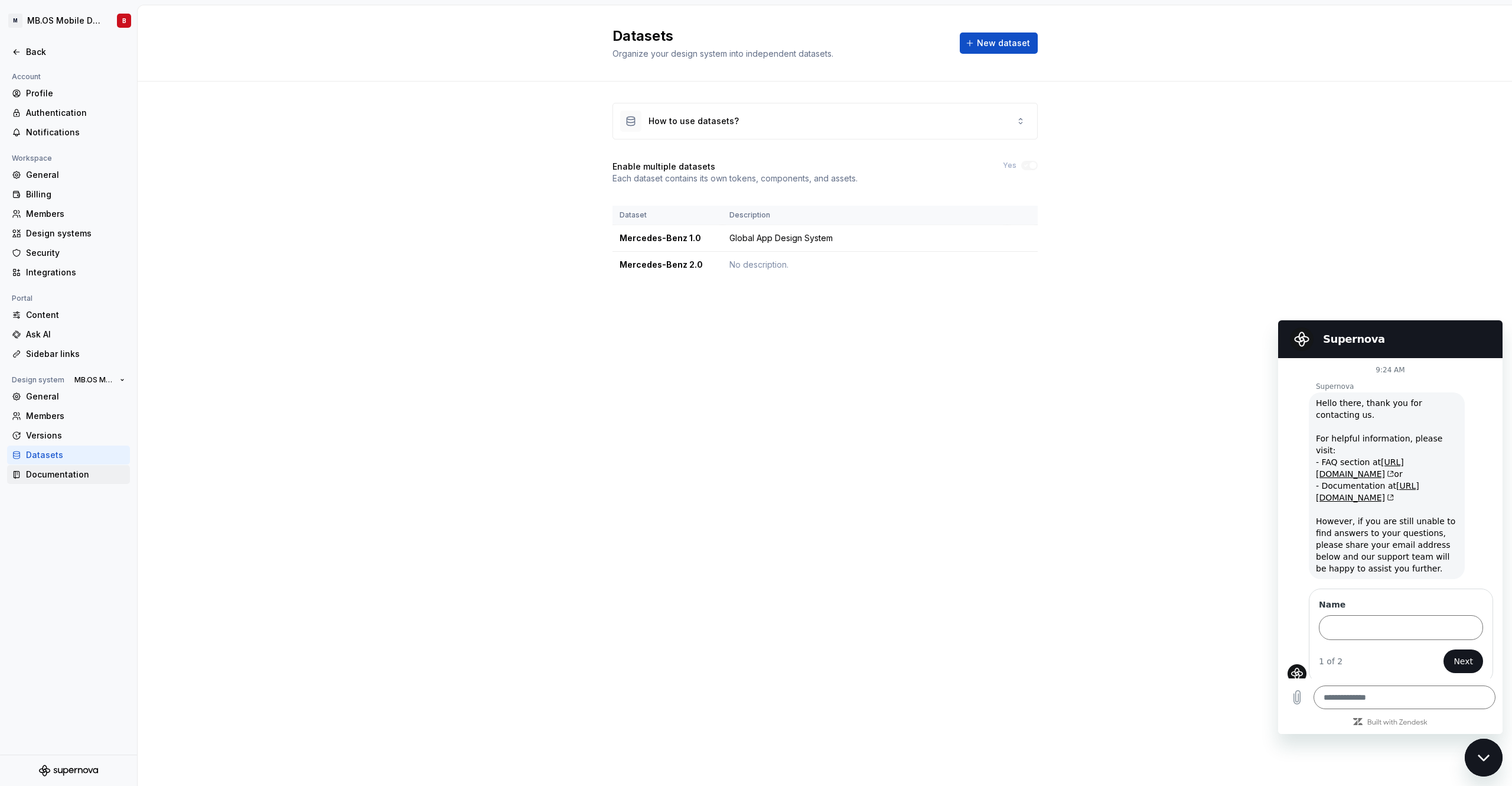
click at [87, 478] on div "Documentation" at bounding box center [75, 475] width 99 height 12
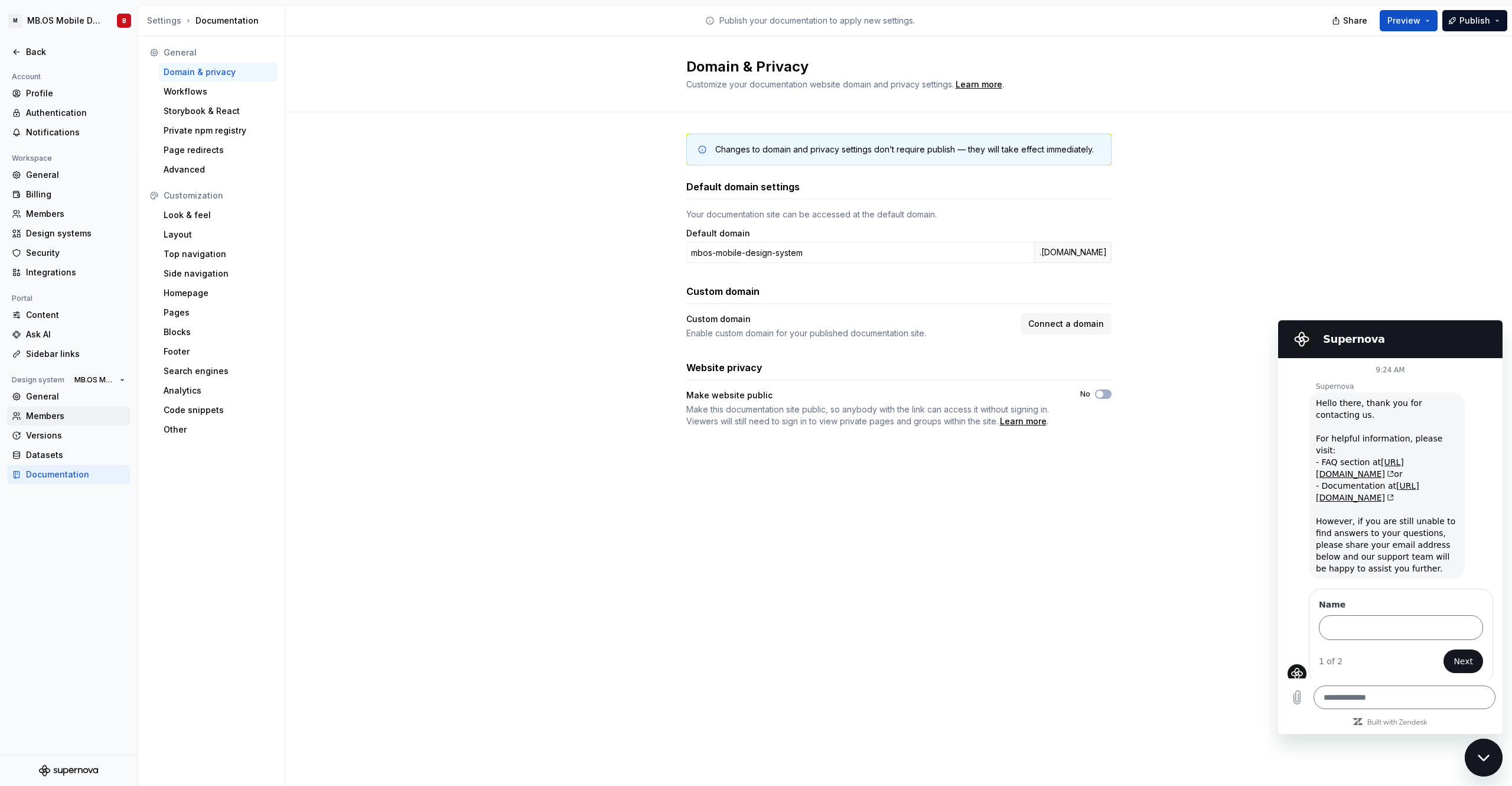
click at [45, 419] on div "Members" at bounding box center [75, 416] width 99 height 12
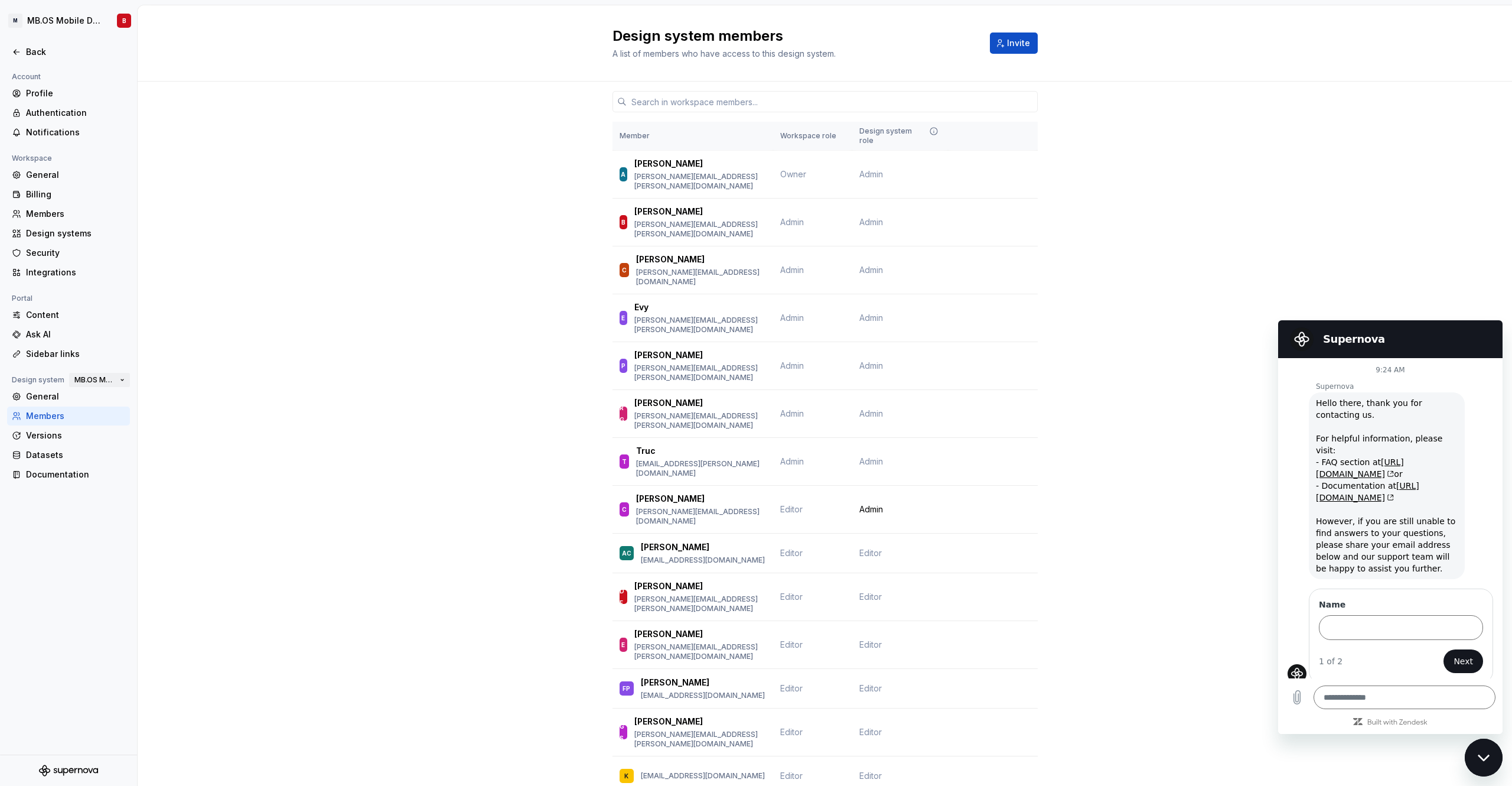
click at [102, 380] on span "MB.OS Mobile Design System" at bounding box center [95, 380] width 41 height 9
click at [53, 421] on div "Members" at bounding box center [75, 416] width 99 height 12
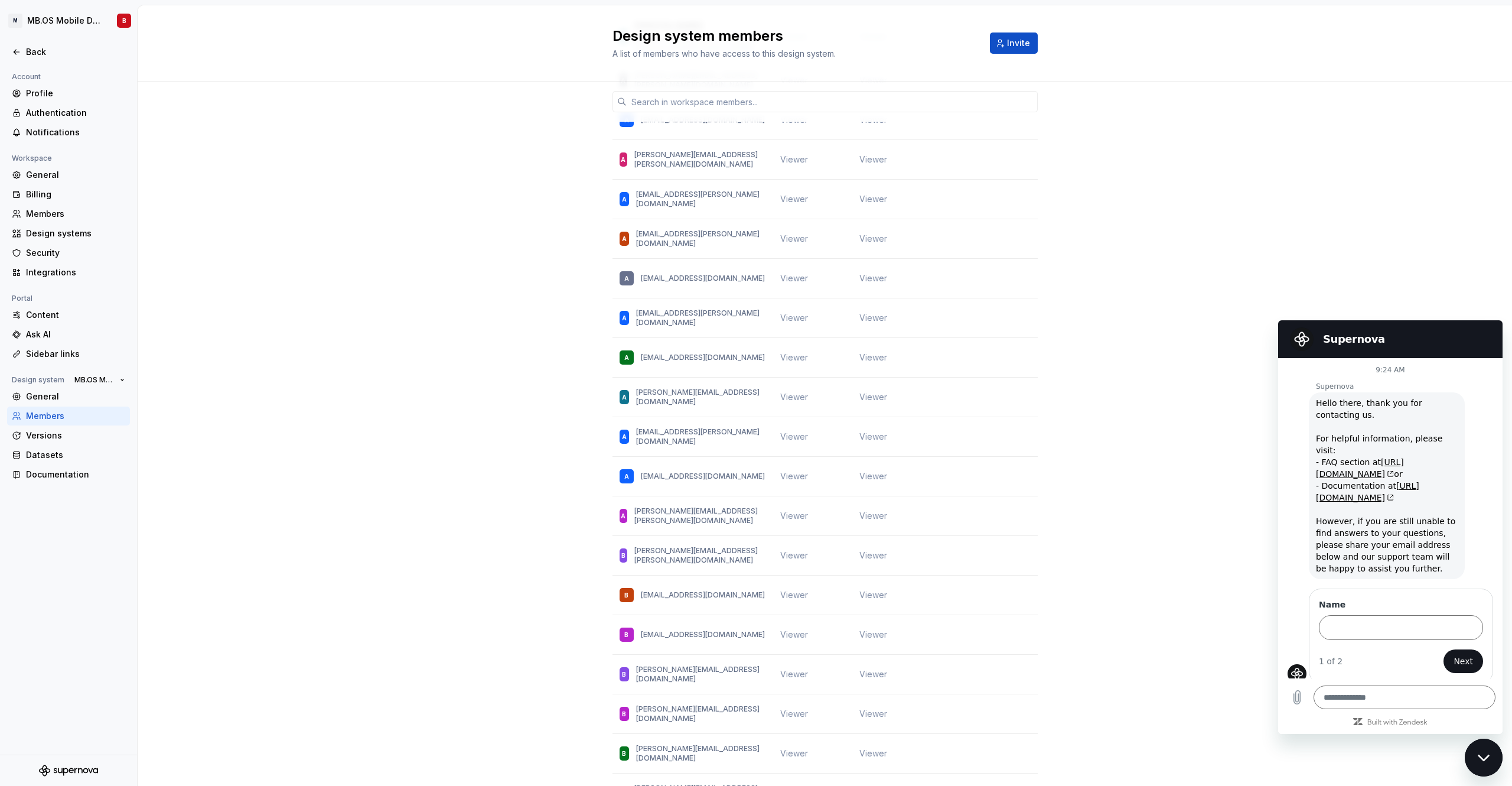
scroll to position [3970, 0]
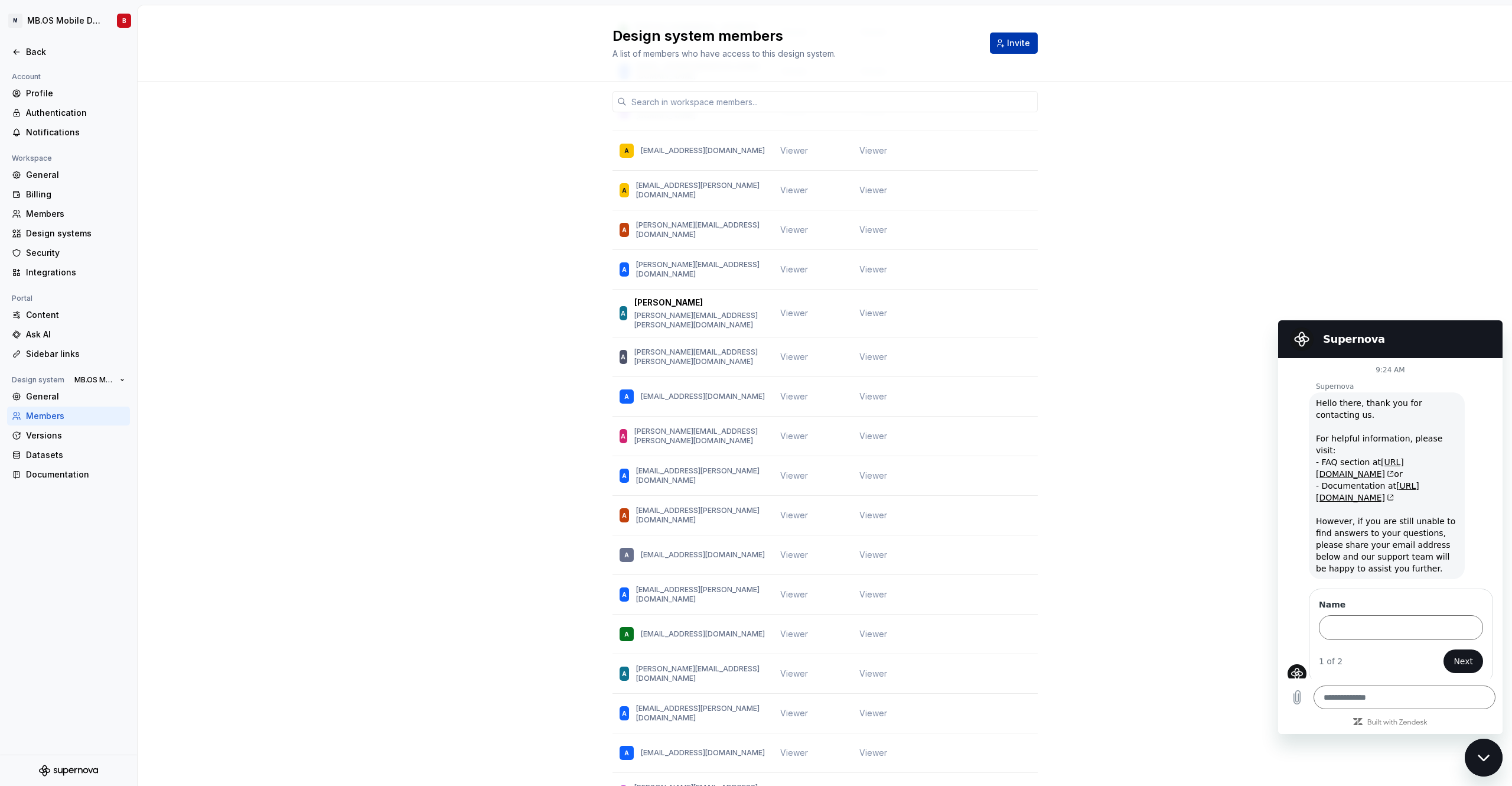
click at [1019, 44] on span "Invite" at bounding box center [1018, 43] width 23 height 12
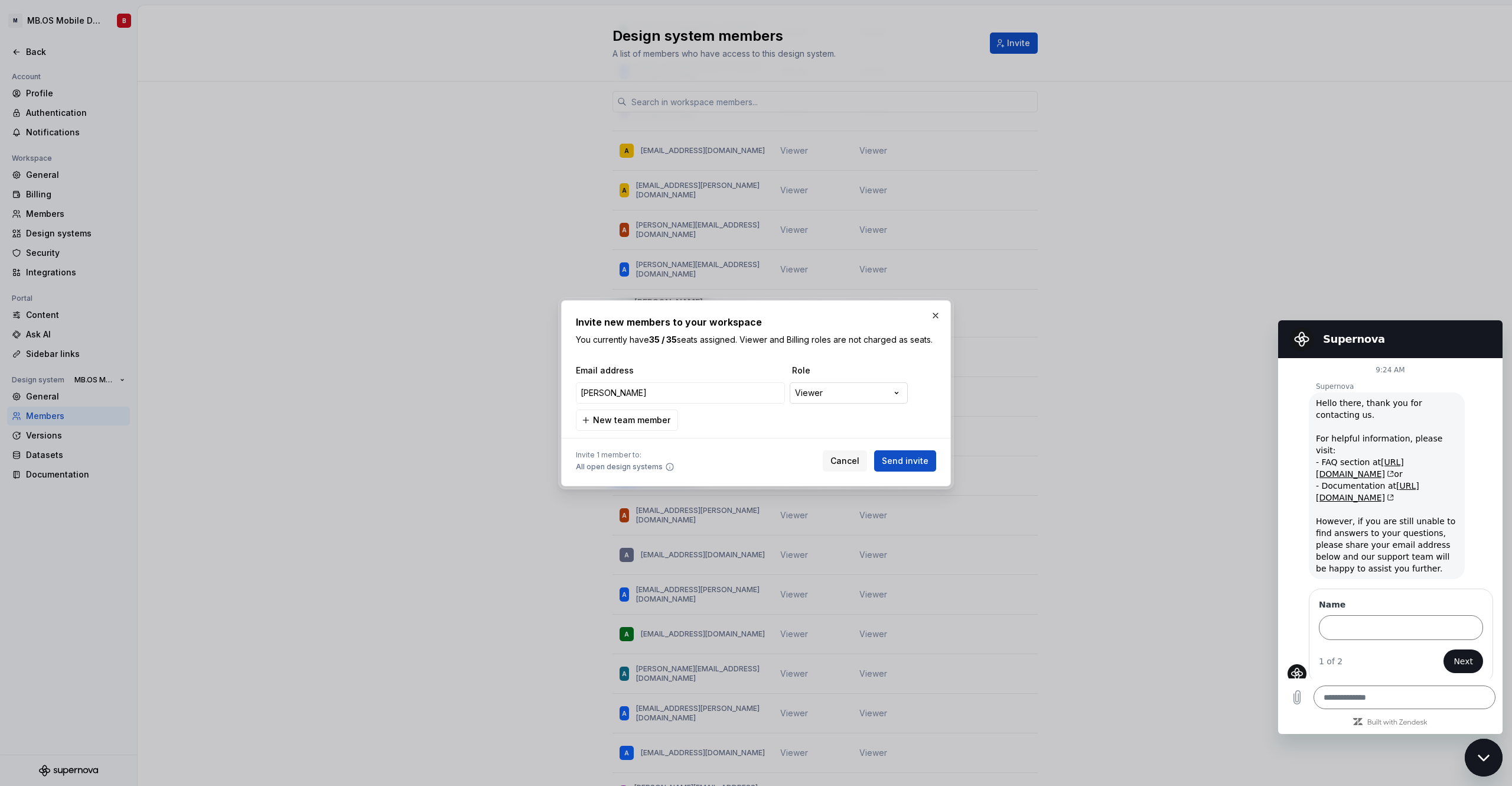
type input "[PERSON_NAME]"
click at [819, 402] on div "**********" at bounding box center [756, 393] width 1512 height 786
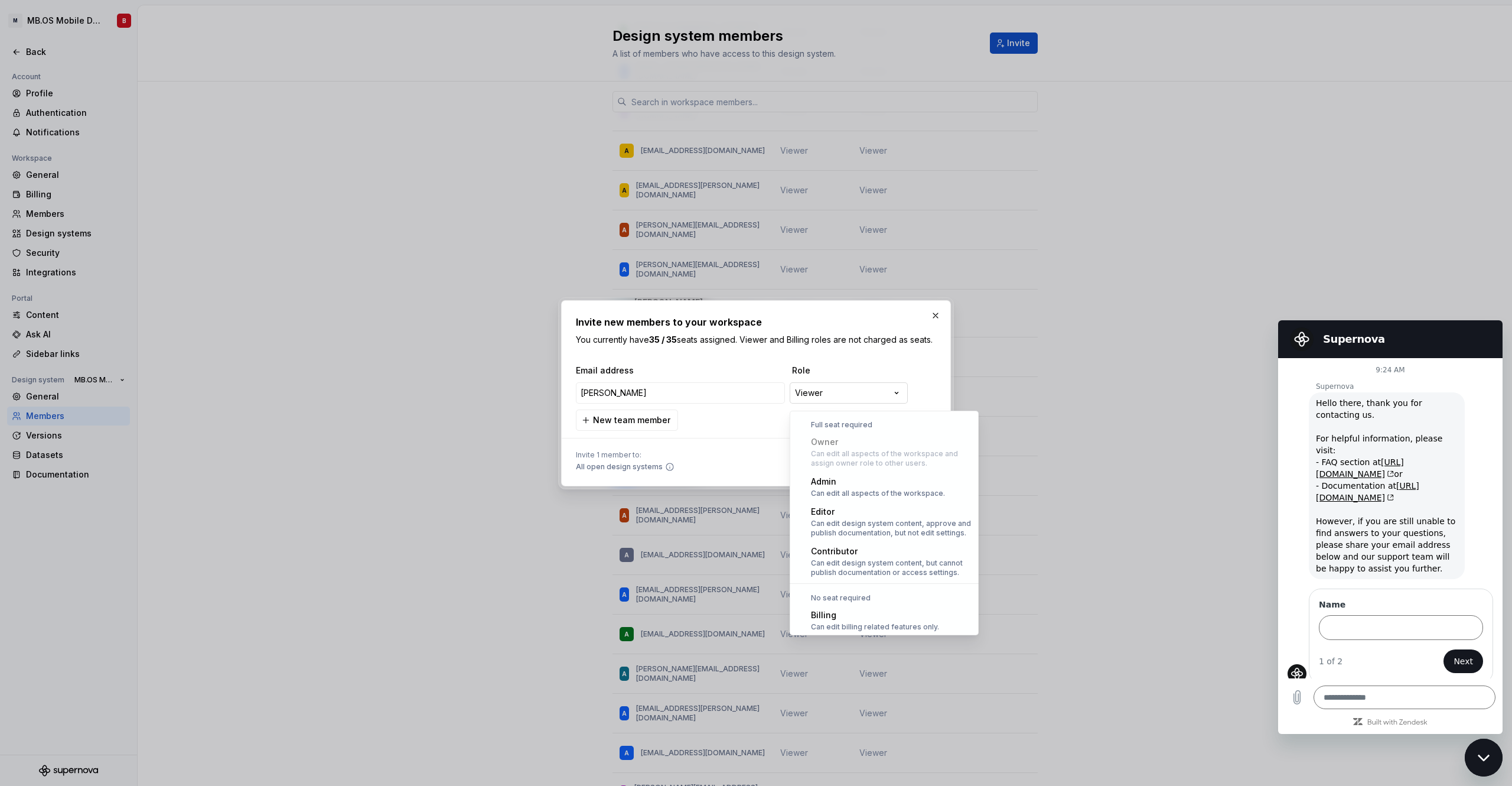
scroll to position [32, 0]
select select "**********"
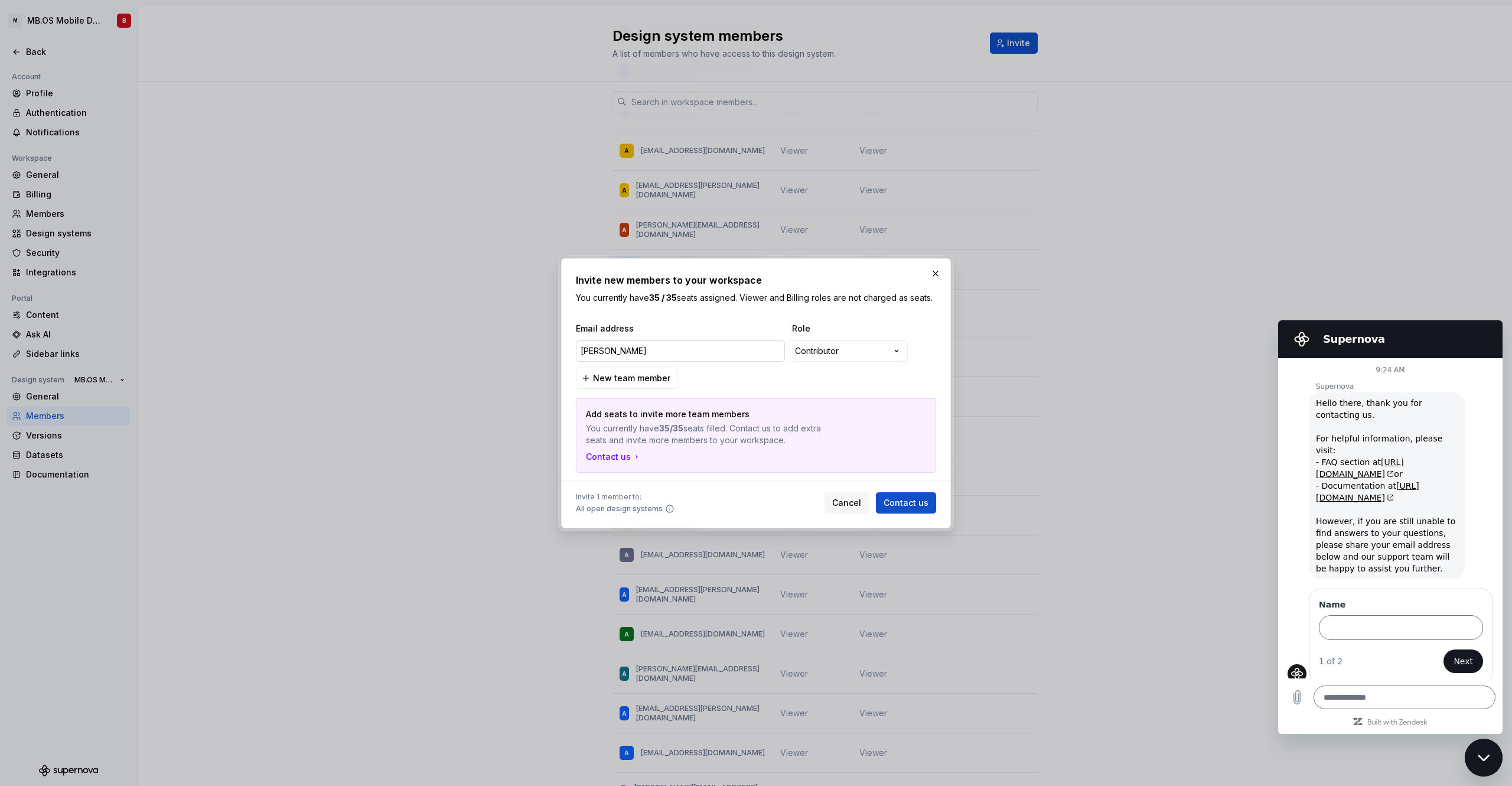
click at [646, 358] on input "[PERSON_NAME]" at bounding box center [680, 351] width 209 height 21
click at [630, 360] on input "[PERSON_NAME]" at bounding box center [680, 351] width 209 height 21
click at [596, 360] on input "[PERSON_NAME]" at bounding box center [680, 351] width 209 height 21
paste input "[PERSON_NAME][EMAIL_ADDRESS][PERSON_NAME][DOMAIN_NAME]"
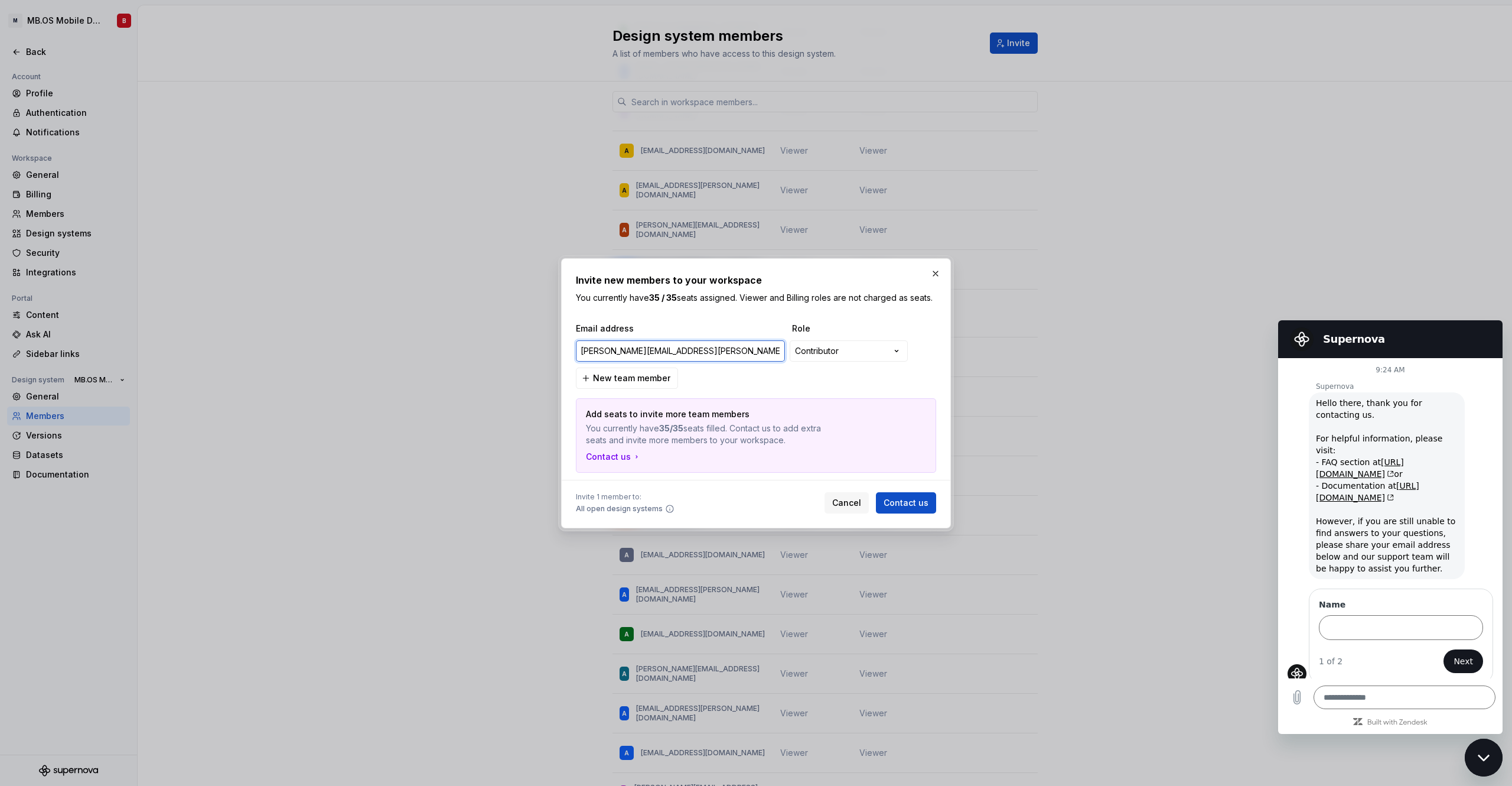
type input "[PERSON_NAME][EMAIL_ADDRESS][PERSON_NAME][DOMAIN_NAME]"
click at [738, 384] on div "**********" at bounding box center [756, 398] width 360 height 150
click at [611, 384] on span "New team member" at bounding box center [632, 378] width 78 height 12
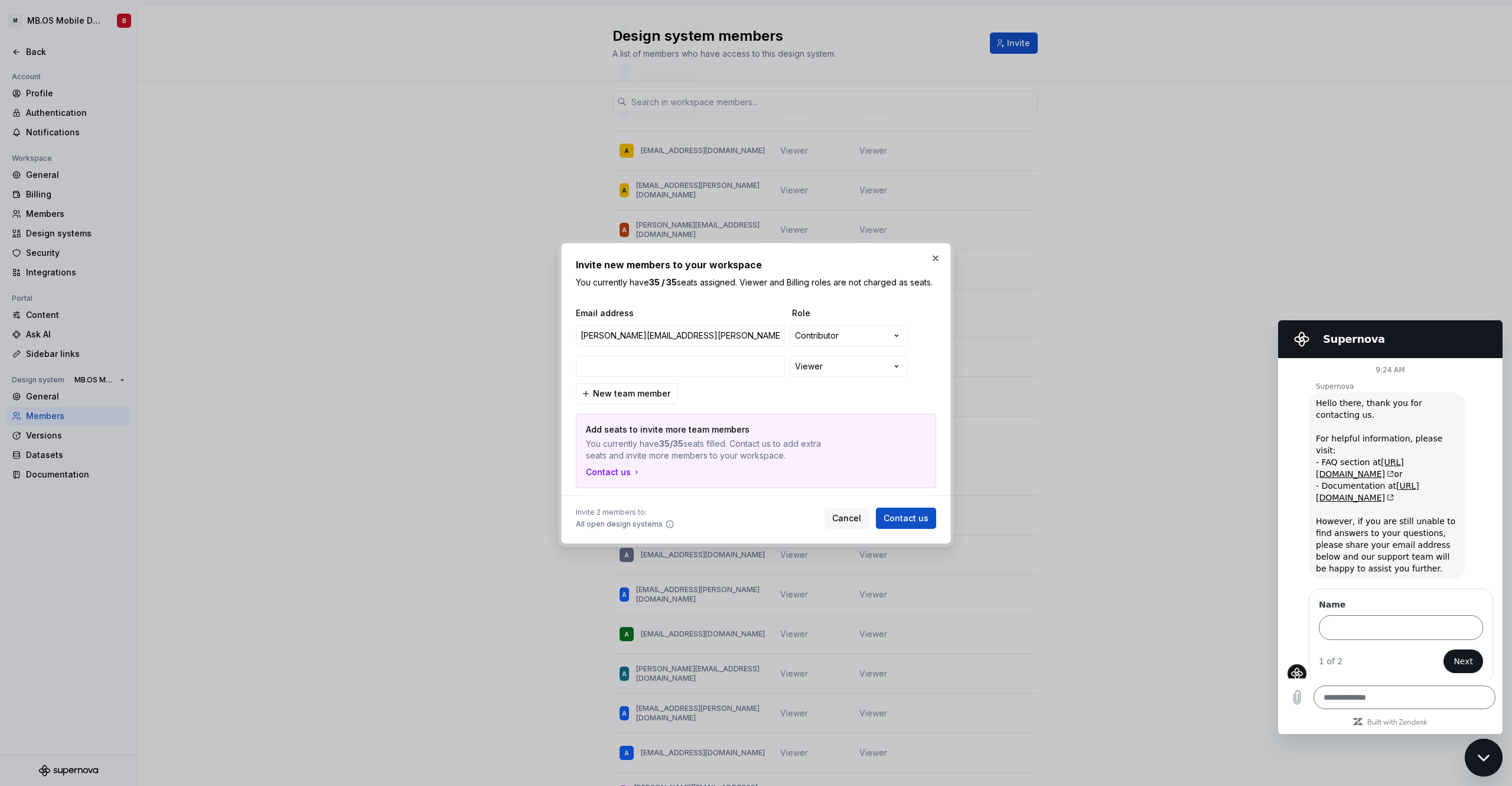
click at [763, 399] on div "**********" at bounding box center [756, 397] width 360 height 181
click at [897, 523] on span "Contact us" at bounding box center [906, 518] width 45 height 12
click at [927, 371] on button "button" at bounding box center [923, 366] width 21 height 21
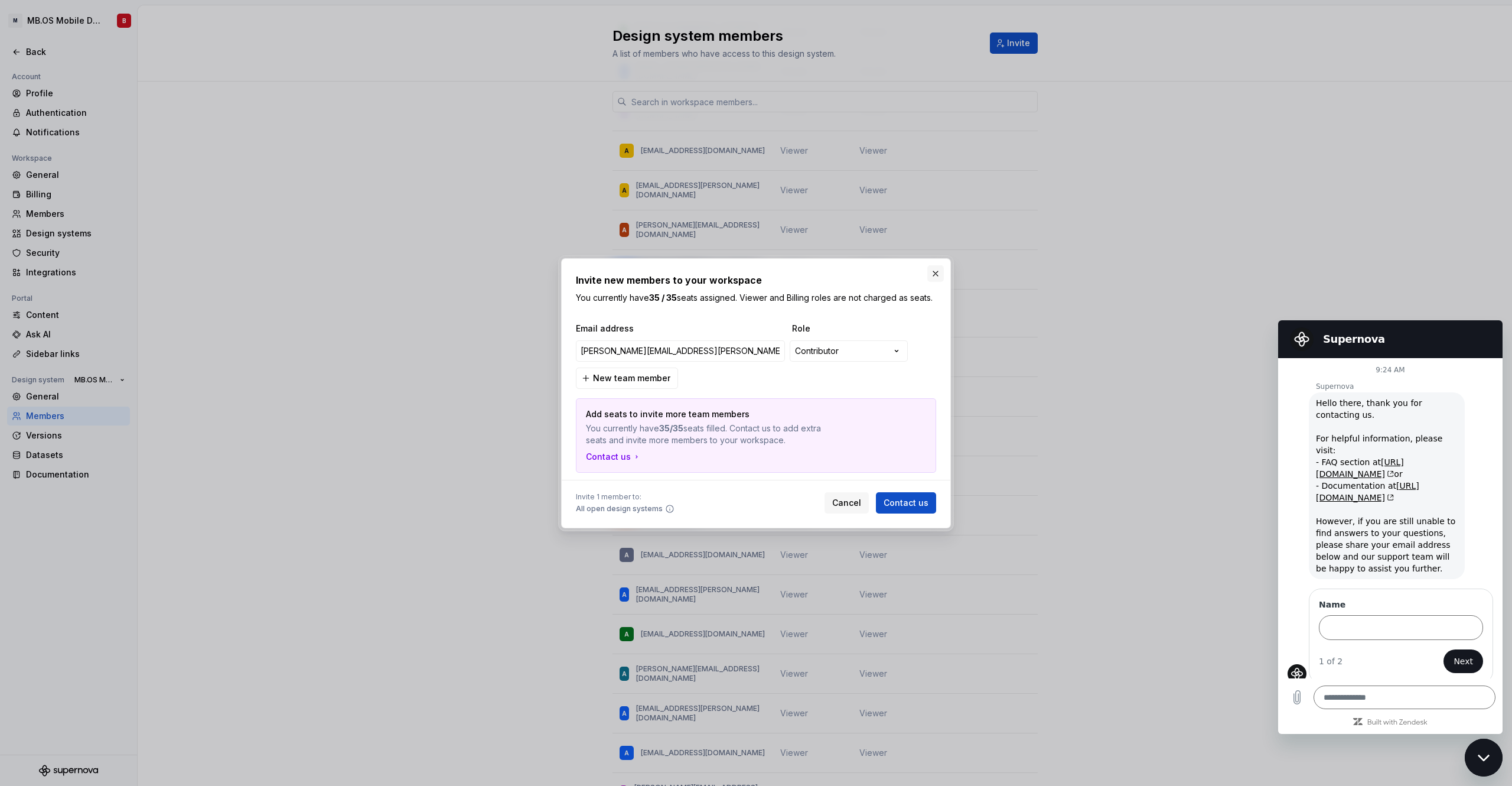
click at [939, 269] on button "button" at bounding box center [935, 274] width 16 height 16
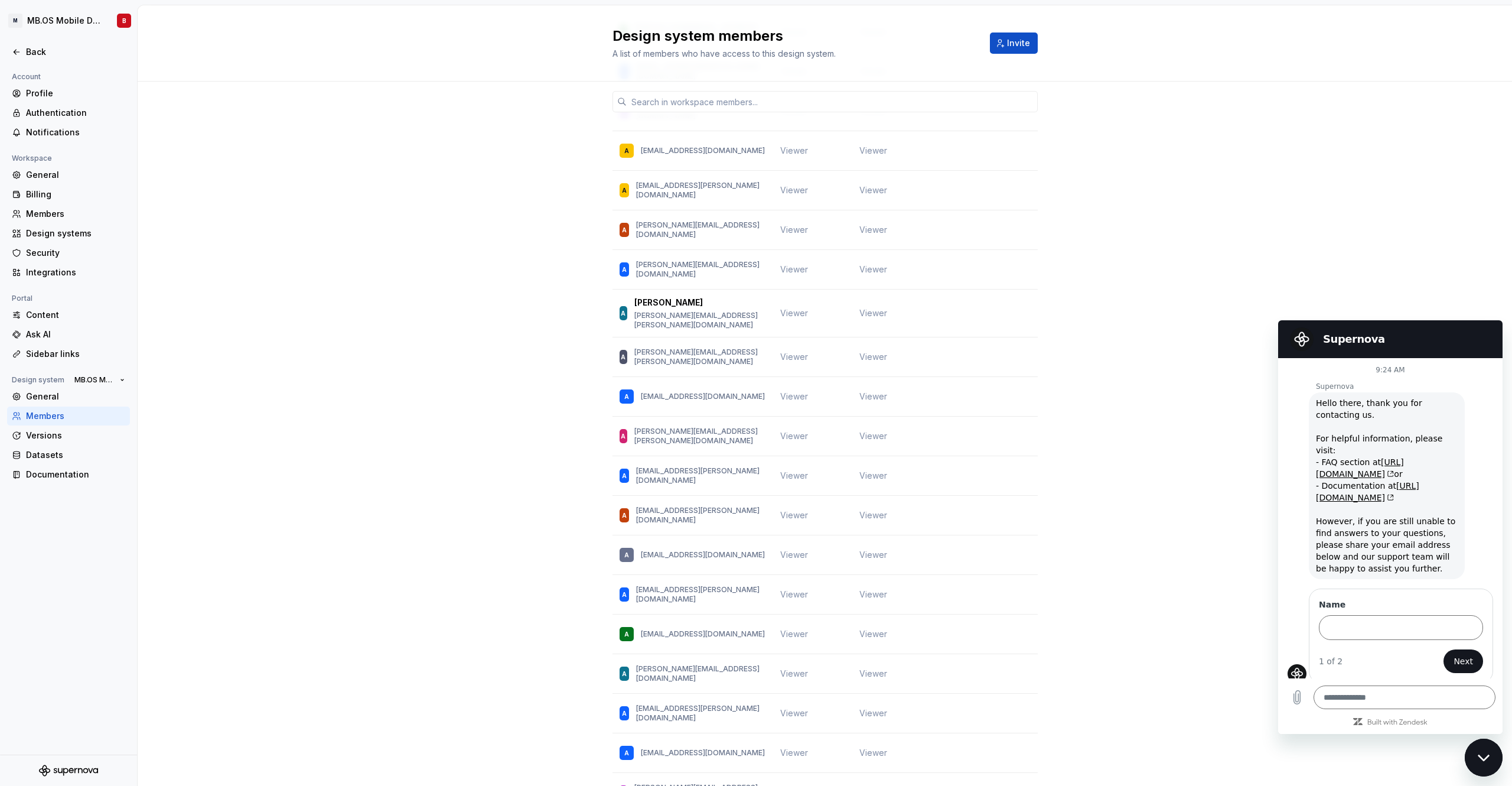
scroll to position [3970, 0]
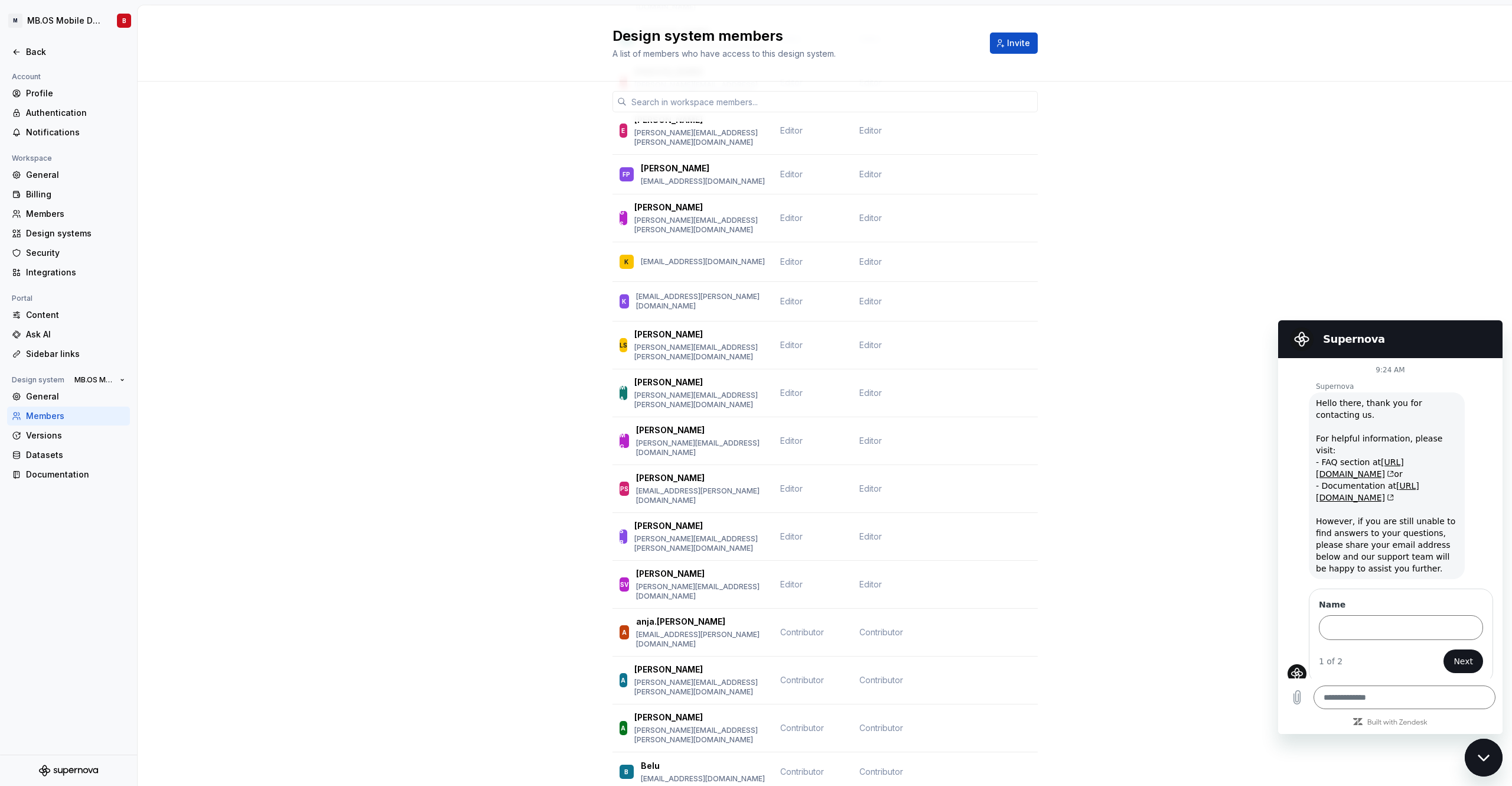
scroll to position [691, 0]
